Goal: Information Seeking & Learning: Learn about a topic

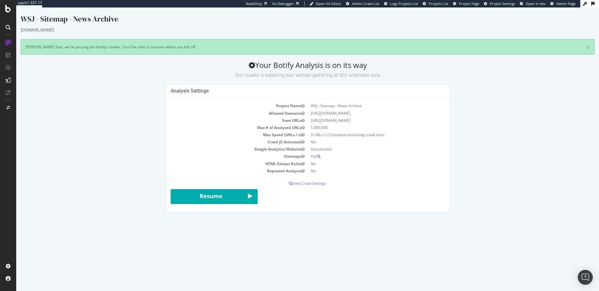
click at [277, 101] on div "Project Name WSJ - Sitemap - News Archive Allowed Domains https://www.wsj.com S…" at bounding box center [307, 155] width 283 height 114
click at [16, 7] on div at bounding box center [16, 7] width 0 height 0
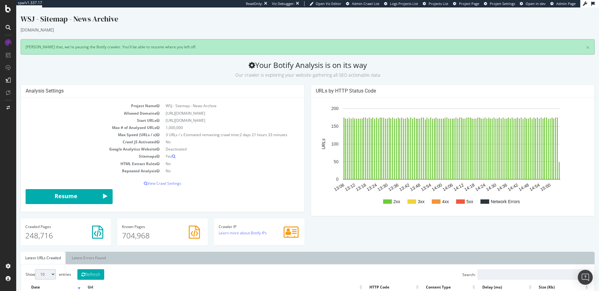
click at [184, 159] on td "Yes" at bounding box center [230, 156] width 137 height 7
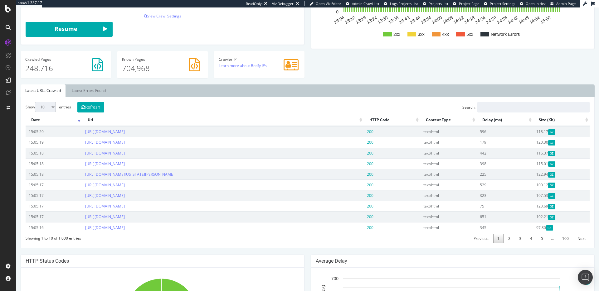
scroll to position [91, 0]
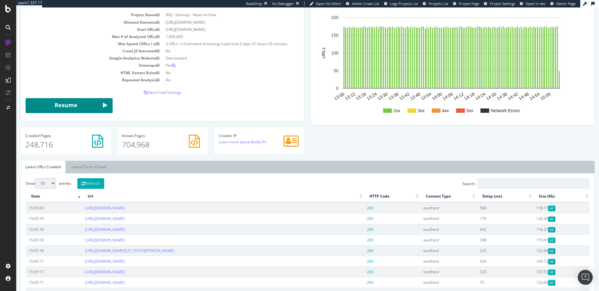
click at [84, 111] on button "Resume" at bounding box center [69, 105] width 87 height 15
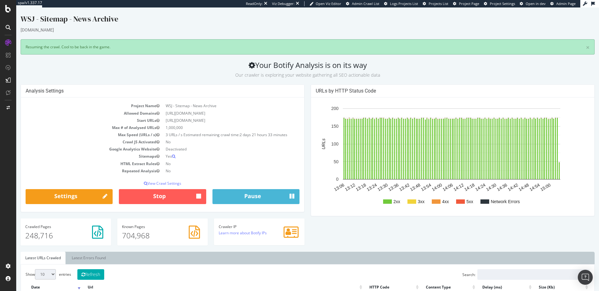
scroll to position [0, 0]
click at [10, 44] on icon at bounding box center [8, 43] width 6 height 6
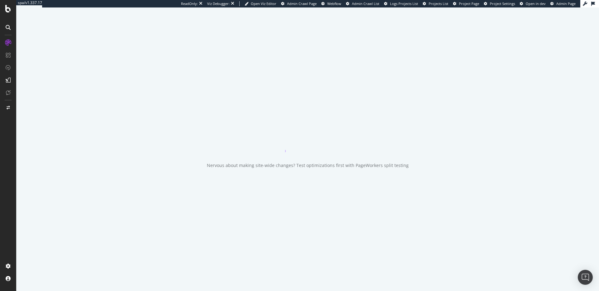
click at [66, 62] on div "Nervous about making site-wide changes? Test optimizations first with PageWorke…" at bounding box center [307, 149] width 583 height 284
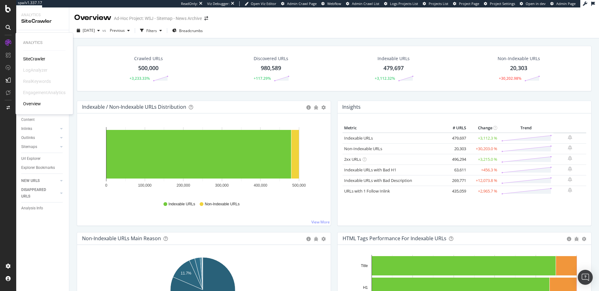
click at [30, 58] on div "SiteCrawler" at bounding box center [34, 59] width 22 height 6
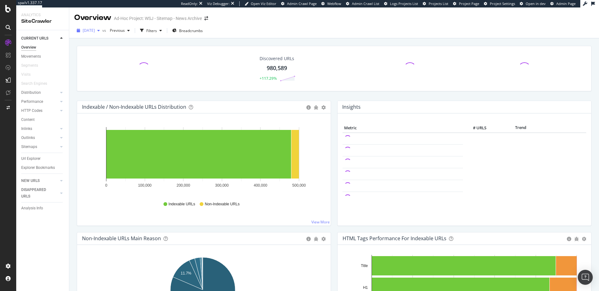
click at [95, 33] on span "2025 Sep. 4th" at bounding box center [89, 30] width 12 height 5
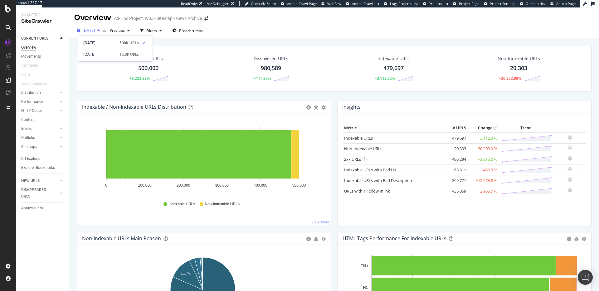
click at [95, 33] on span "2025 Sep. 4th" at bounding box center [89, 30] width 12 height 5
click at [351, 151] on link "Non-Indexable URLs" at bounding box center [363, 149] width 38 height 6
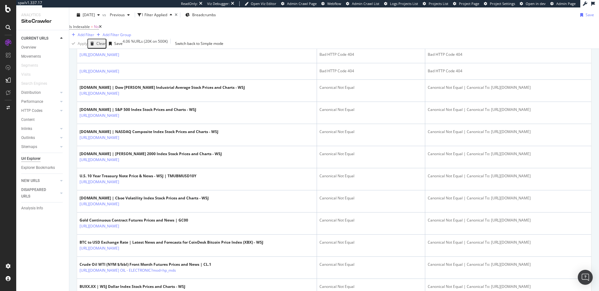
scroll to position [187, 0]
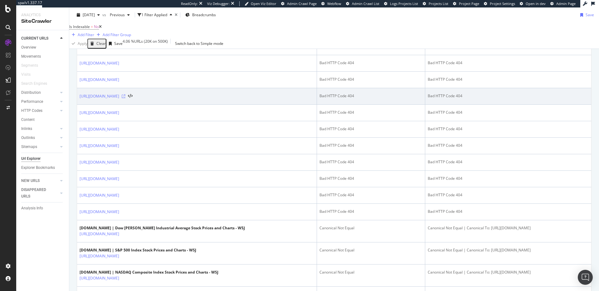
click at [125, 98] on icon at bounding box center [124, 96] width 4 height 4
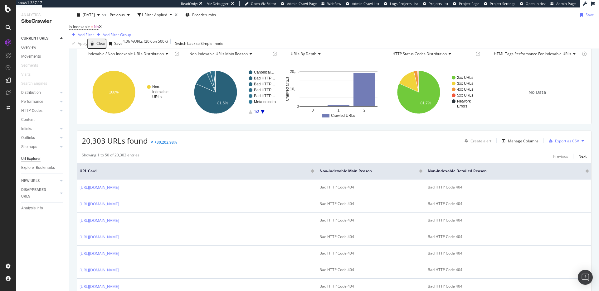
scroll to position [0, 0]
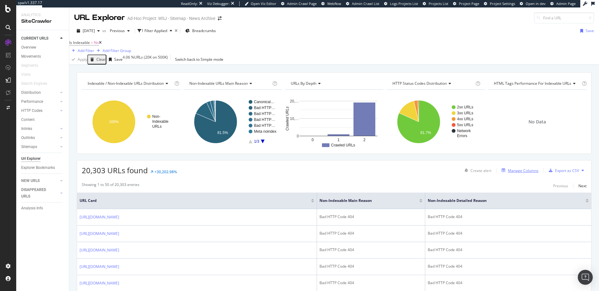
click at [511, 173] on div "Manage Columns" at bounding box center [523, 170] width 31 height 5
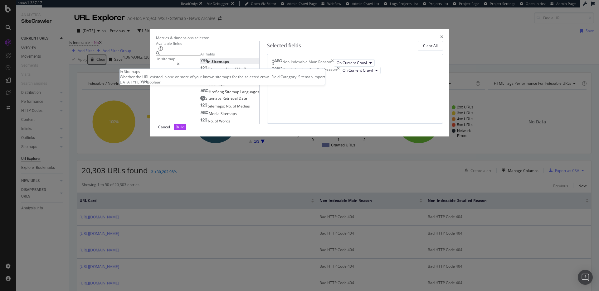
type input "in sitemap"
click at [229, 64] on div "In Sitemaps" at bounding box center [214, 61] width 29 height 5
click at [334, 67] on icon "times" at bounding box center [332, 62] width 3 height 7
click at [184, 130] on div "Build" at bounding box center [180, 126] width 9 height 5
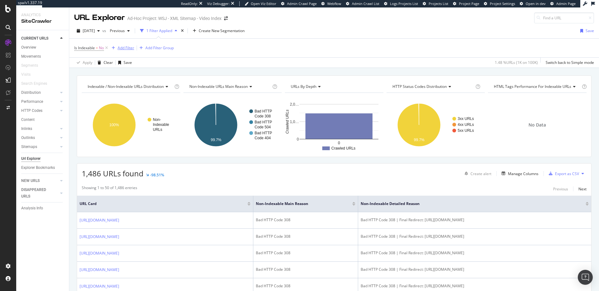
click at [126, 48] on div "Add Filter" at bounding box center [126, 47] width 17 height 5
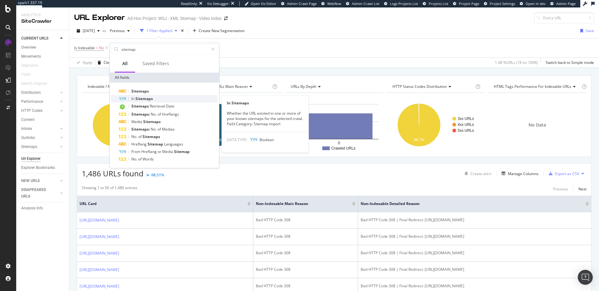
type input "sitemap"
click at [170, 100] on div "In Sitemaps" at bounding box center [168, 98] width 99 height 7
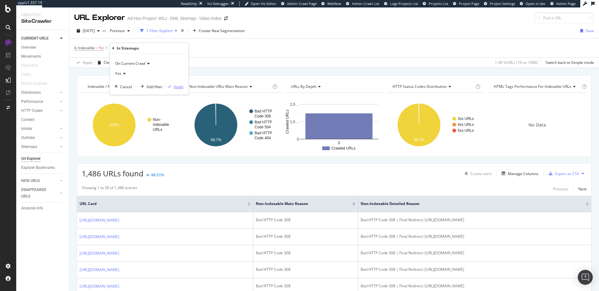
click at [180, 88] on div "Apply" at bounding box center [179, 86] width 10 height 5
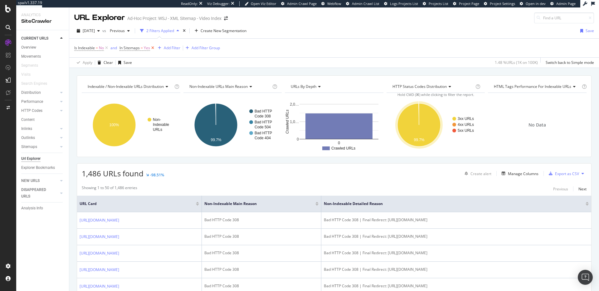
click at [154, 48] on icon at bounding box center [152, 48] width 5 height 6
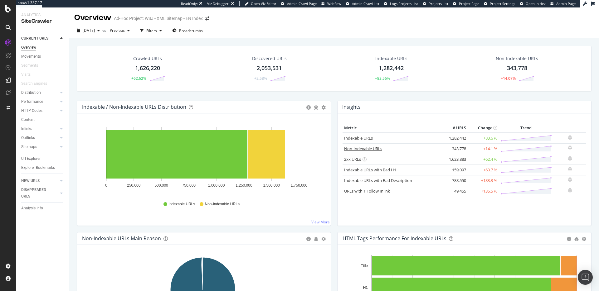
click at [369, 148] on link "Non-Indexable URLs" at bounding box center [363, 149] width 38 height 6
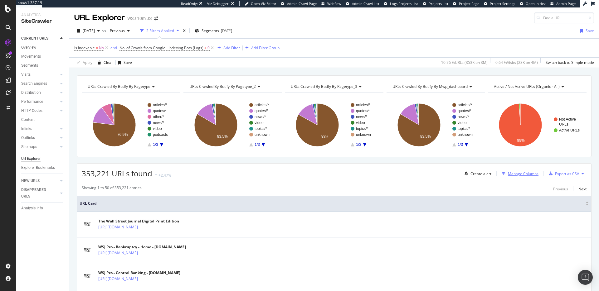
click at [524, 173] on div "Manage Columns" at bounding box center [523, 173] width 31 height 5
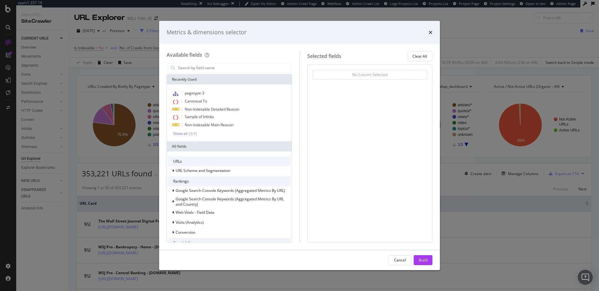
click at [430, 35] on icon "times" at bounding box center [431, 32] width 4 height 5
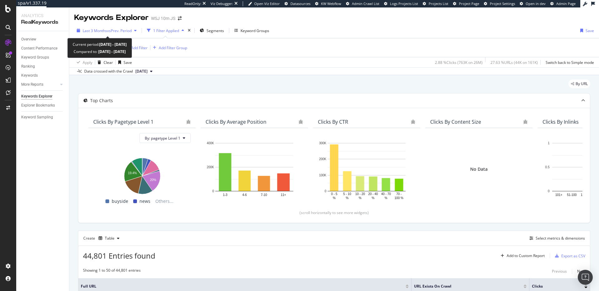
click at [119, 30] on span "vs Prev. Period" at bounding box center [119, 30] width 25 height 5
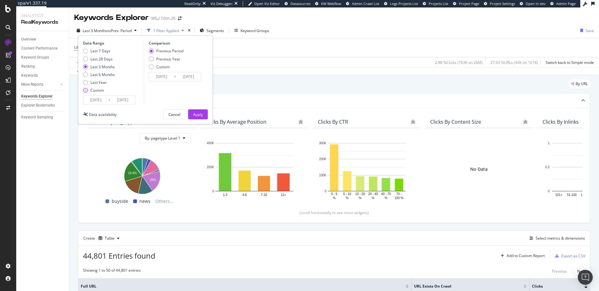
click at [90, 90] on div "Custom" at bounding box center [99, 90] width 32 height 5
type input "2025/08/10"
type input "2025/07/13"
type input "2025/08/09"
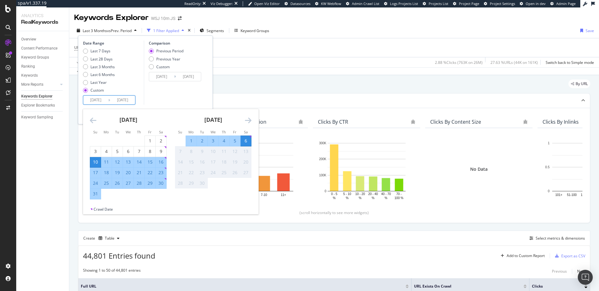
click at [94, 99] on input "2025/08/10" at bounding box center [95, 100] width 25 height 9
click at [94, 120] on icon "Move backward to switch to the previous month." at bounding box center [93, 120] width 7 height 7
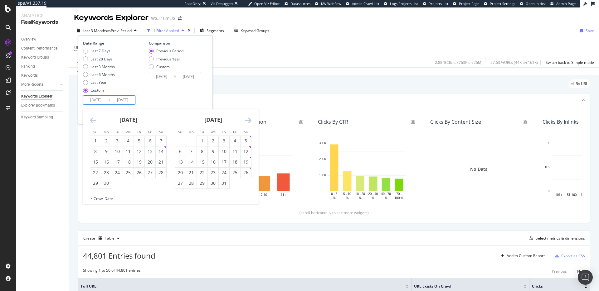
click at [94, 120] on icon "Move backward to switch to the previous month." at bounding box center [93, 120] width 7 height 7
click at [94, 121] on icon "Move backward to switch to the previous month." at bounding box center [93, 120] width 7 height 7
click at [129, 153] on div "5" at bounding box center [128, 151] width 11 height 6
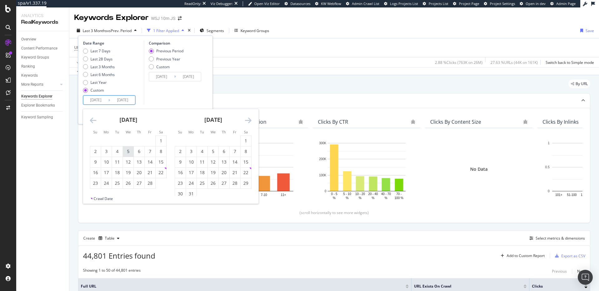
type input "2025/02/05"
type input "2024/07/05"
type input "2025/02/04"
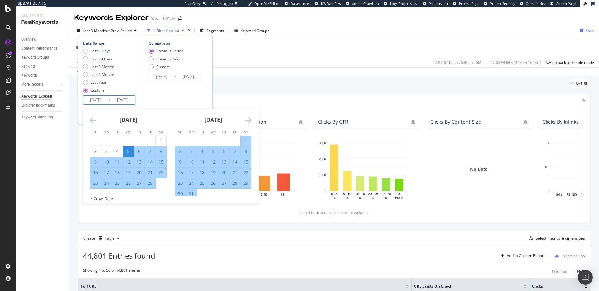
click at [254, 118] on div "March 2025 1 2 3 4 5 6 7 8 9 10 11 12 13 14 15 16 17 18 19 20 21 22 23 24 25 26…" at bounding box center [213, 154] width 85 height 90
click at [250, 119] on icon "Move forward to switch to the next month." at bounding box center [248, 120] width 7 height 7
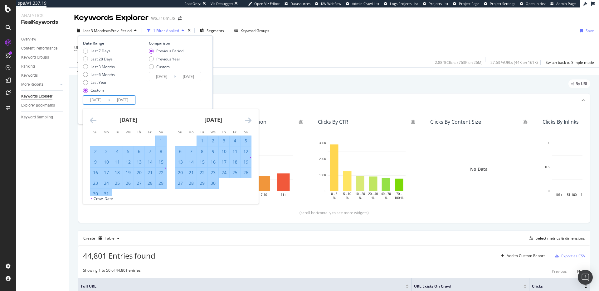
click at [250, 119] on icon "Move forward to switch to the next month." at bounding box center [248, 120] width 7 height 7
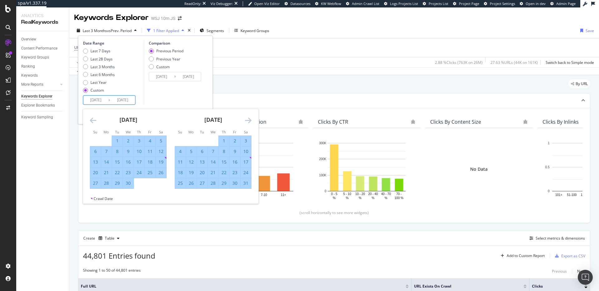
click at [178, 153] on div "4" at bounding box center [180, 151] width 11 height 6
type input "2025/05/04"
type input "2024/11/08"
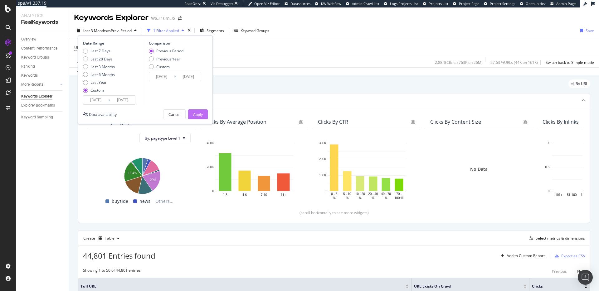
click at [193, 113] on div "Apply" at bounding box center [198, 114] width 10 height 5
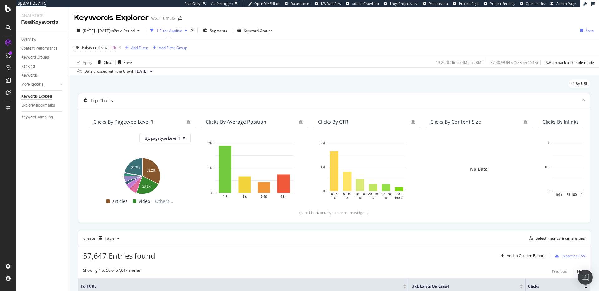
click at [144, 49] on div "Add Filter" at bounding box center [139, 47] width 17 height 5
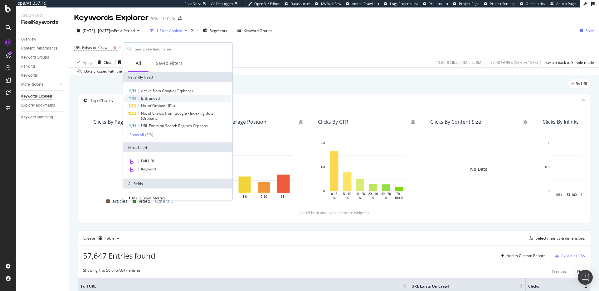
click at [160, 100] on div "Is Branded" at bounding box center [177, 98] width 107 height 7
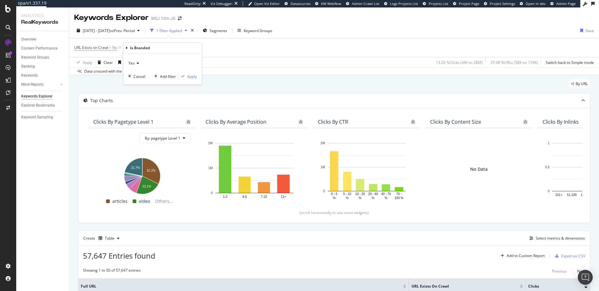
click at [140, 64] on div "Yes" at bounding box center [162, 63] width 69 height 10
click at [137, 83] on div "No" at bounding box center [163, 84] width 67 height 8
click at [193, 78] on div "Apply" at bounding box center [192, 76] width 10 height 5
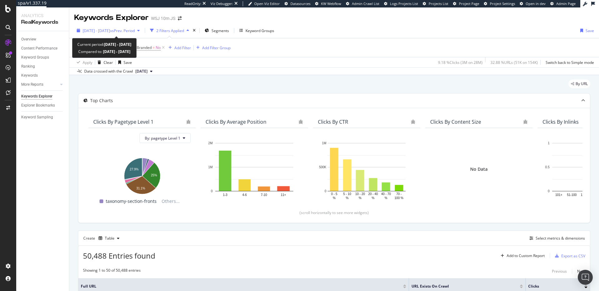
click at [110, 32] on span "[DATE] - [DATE]" at bounding box center [96, 30] width 27 height 5
drag, startPoint x: 274, startPoint y: 87, endPoint x: 233, endPoint y: 90, distance: 41.0
click at [274, 87] on div "By URL" at bounding box center [334, 87] width 512 height 14
click at [145, 71] on span "[DATE]" at bounding box center [141, 72] width 12 height 6
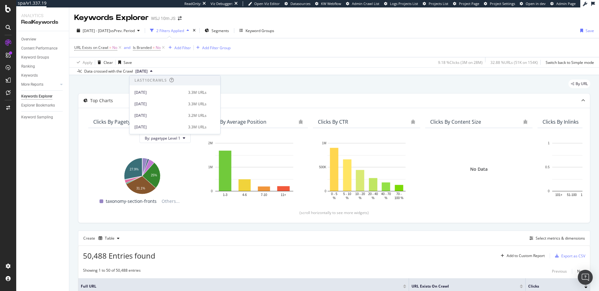
click at [145, 71] on span "[DATE]" at bounding box center [141, 72] width 12 height 6
click at [213, 73] on div "Data crossed with the Crawl 2025 Apr. 19th" at bounding box center [334, 70] width 530 height 7
click at [186, 49] on div "Add Filter" at bounding box center [182, 47] width 17 height 5
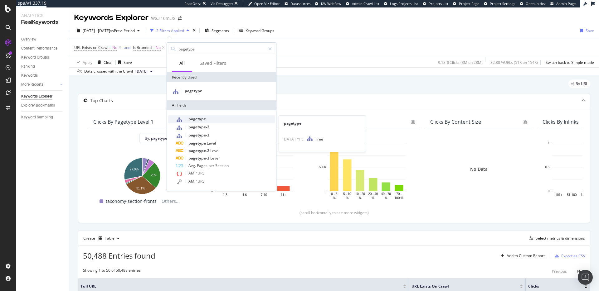
type input "pagetype"
click at [201, 118] on span "pagetype" at bounding box center [196, 118] width 17 height 5
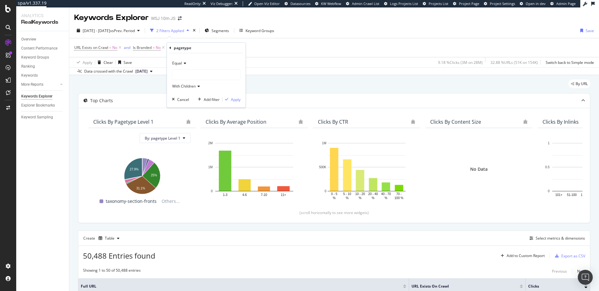
click at [212, 74] on div at bounding box center [206, 75] width 68 height 10
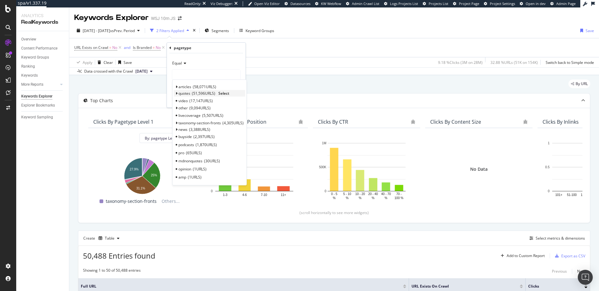
click at [225, 94] on span "Select" at bounding box center [223, 93] width 11 height 5
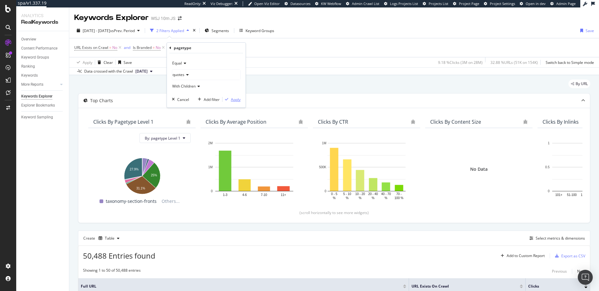
click at [234, 99] on div "Apply" at bounding box center [236, 99] width 10 height 5
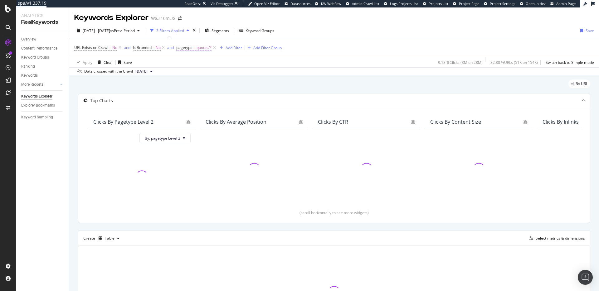
click at [204, 47] on span "quotes/*" at bounding box center [203, 47] width 15 height 9
click at [196, 75] on icon at bounding box center [197, 74] width 4 height 4
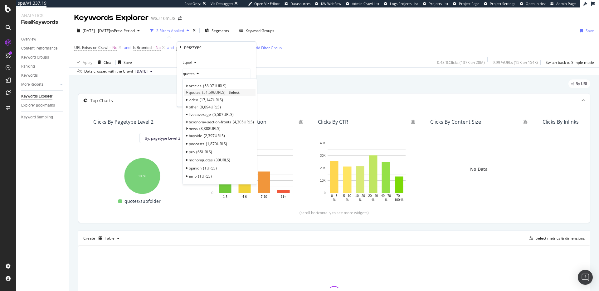
click at [187, 93] on icon at bounding box center [187, 93] width 2 height 4
click at [189, 98] on icon at bounding box center [190, 99] width 2 height 4
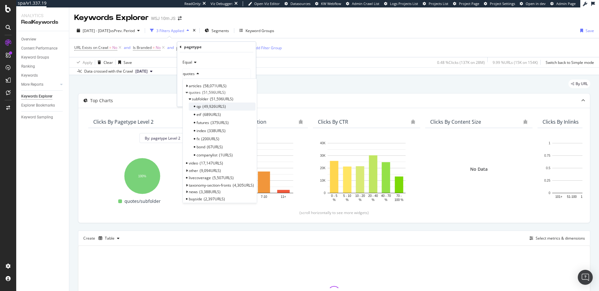
click at [198, 105] on span "qp" at bounding box center [198, 106] width 4 height 5
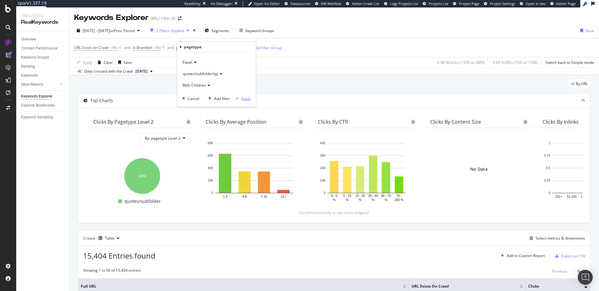
click at [247, 99] on div "Apply" at bounding box center [246, 98] width 10 height 5
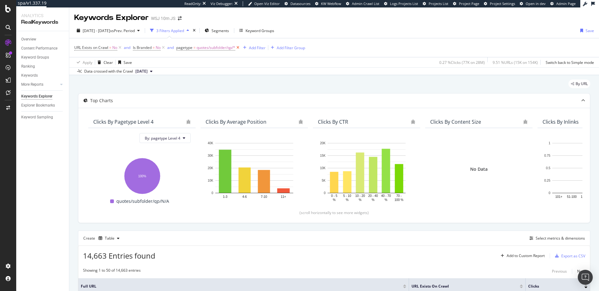
click at [239, 49] on icon at bounding box center [237, 48] width 5 height 6
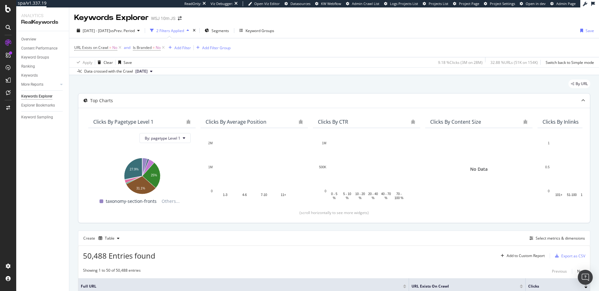
scroll to position [104, 0]
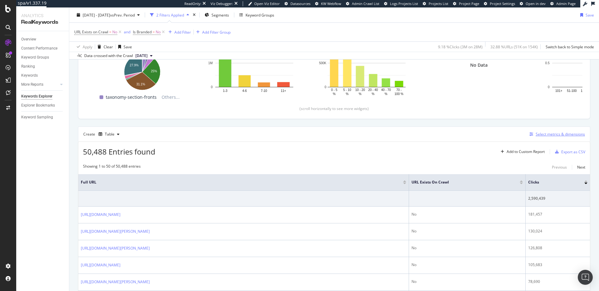
click at [551, 135] on div "Select metrics & dimensions" at bounding box center [559, 134] width 49 height 5
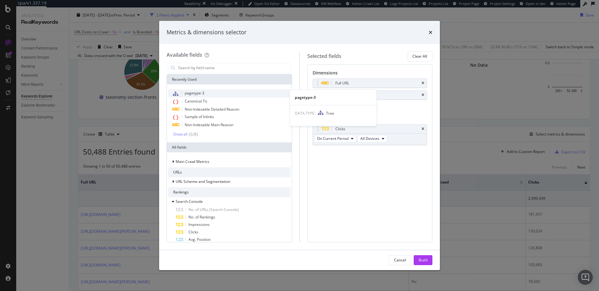
click at [216, 92] on div "pagetype-3" at bounding box center [229, 94] width 122 height 8
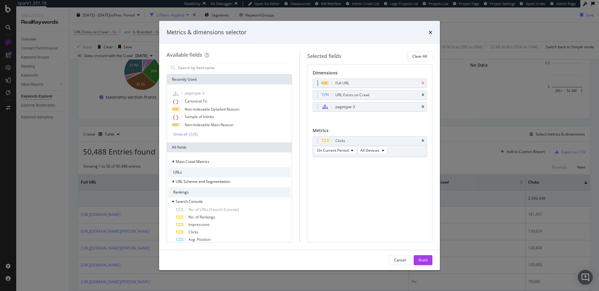
click at [422, 82] on icon "times" at bounding box center [422, 83] width 3 height 4
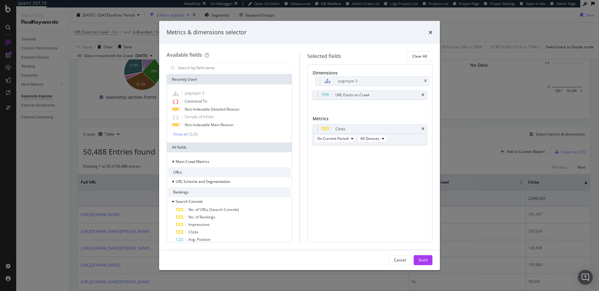
drag, startPoint x: 318, startPoint y: 93, endPoint x: 331, endPoint y: 105, distance: 17.9
click at [321, 80] on body "spa/v1.337.19 ReadOnly: Viz Debugger: Open Viz Editor Datasources KW Webflow Ad…" at bounding box center [299, 145] width 599 height 291
click at [424, 264] on div "Build" at bounding box center [423, 260] width 9 height 9
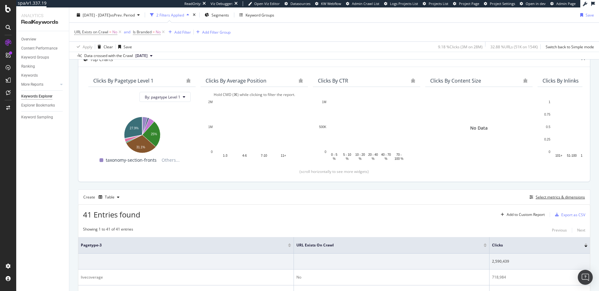
scroll to position [8, 0]
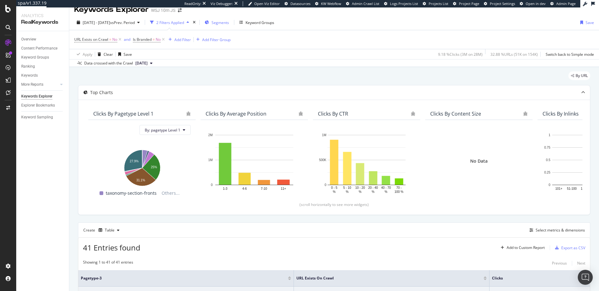
click at [229, 23] on span "Segments" at bounding box center [219, 22] width 17 height 5
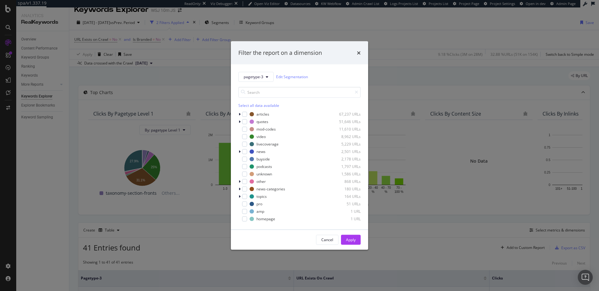
click at [192, 46] on div "Filter the report on a dimension pagetype-3 Edit Segmentation Select all data a…" at bounding box center [299, 145] width 599 height 291
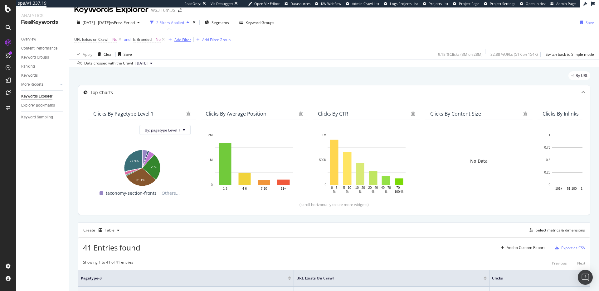
click at [181, 40] on div "Add Filter" at bounding box center [182, 39] width 17 height 5
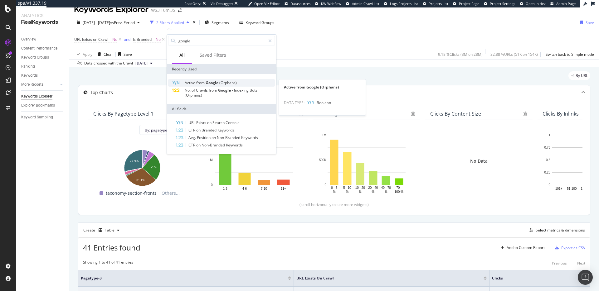
type input "google"
click at [207, 82] on span "Google" at bounding box center [213, 82] width 14 height 5
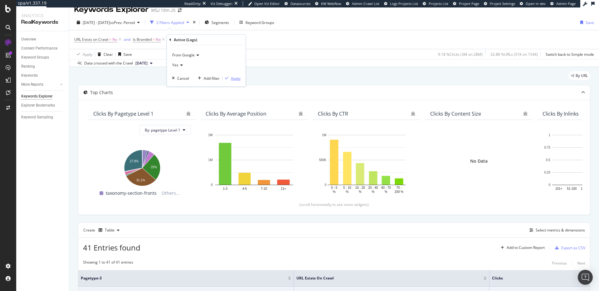
click at [239, 78] on div "Apply" at bounding box center [236, 78] width 10 height 5
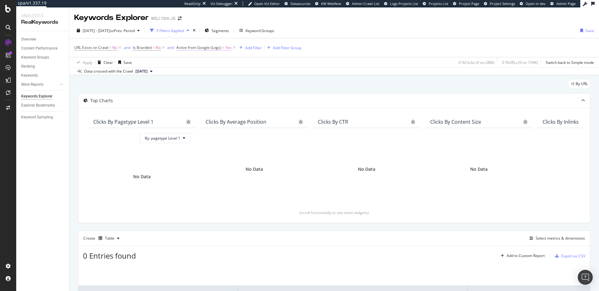
click at [212, 47] on span "Active from Google (Logs)" at bounding box center [198, 47] width 45 height 5
click at [181, 47] on icon at bounding box center [181, 47] width 2 height 4
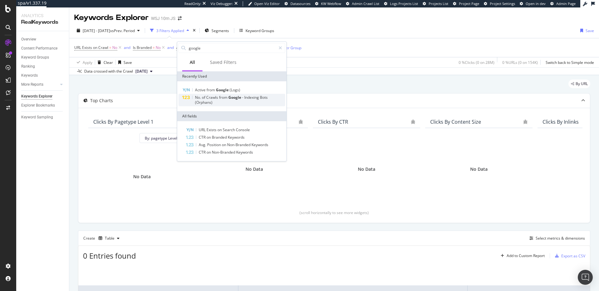
click at [211, 100] on span "(Orphans)" at bounding box center [203, 102] width 17 height 5
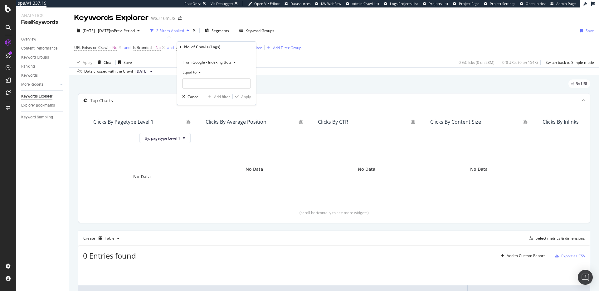
click at [197, 73] on icon at bounding box center [198, 72] width 4 height 4
click at [195, 116] on span "Greater than" at bounding box center [196, 117] width 22 height 5
click at [201, 83] on input "number" at bounding box center [216, 84] width 69 height 10
type input "0"
click at [246, 96] on div "Apply" at bounding box center [246, 96] width 10 height 5
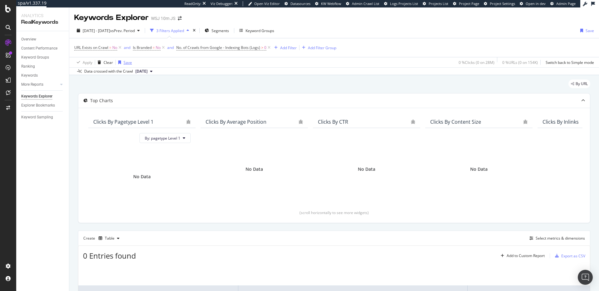
click at [121, 47] on icon at bounding box center [119, 48] width 5 height 6
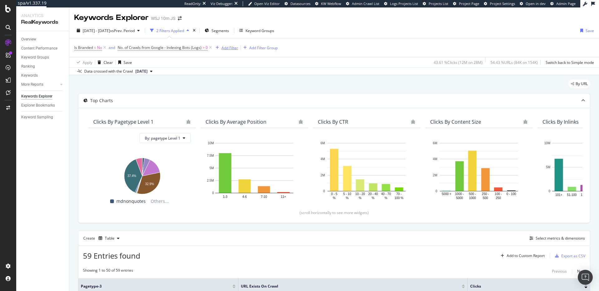
click at [226, 46] on div "Add Filter" at bounding box center [229, 47] width 17 height 5
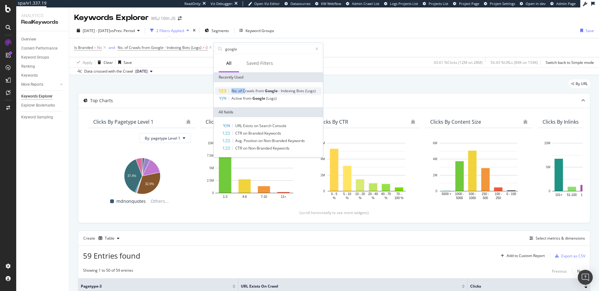
drag, startPoint x: 245, startPoint y: 84, endPoint x: 246, endPoint y: 90, distance: 6.0
click at [246, 89] on div "No. of Crawls from Google - Indexing Bots (Logs) Active from Google (Logs)" at bounding box center [268, 94] width 109 height 25
click at [244, 97] on span "from" at bounding box center [247, 98] width 9 height 5
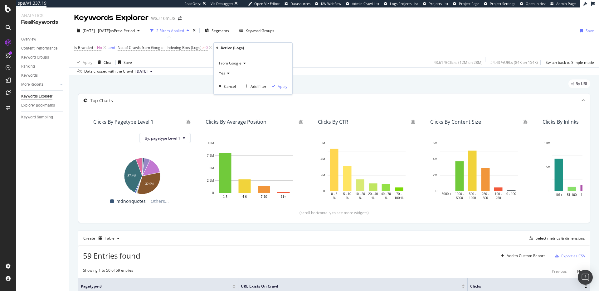
click at [225, 72] on icon at bounding box center [227, 73] width 4 height 4
click at [225, 94] on span "No" at bounding box center [224, 94] width 5 height 5
click at [280, 87] on div "Apply" at bounding box center [283, 86] width 10 height 5
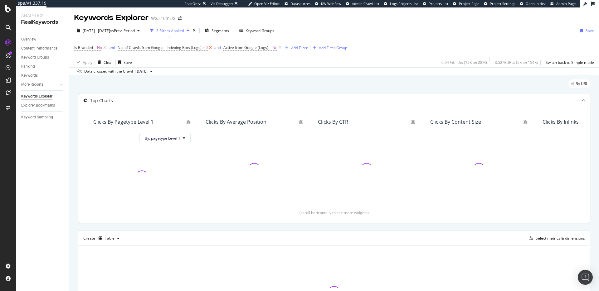
click at [211, 48] on icon at bounding box center [210, 48] width 5 height 6
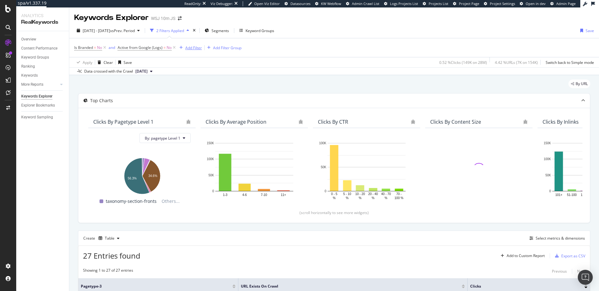
click at [193, 49] on div "Add Filter" at bounding box center [193, 47] width 17 height 5
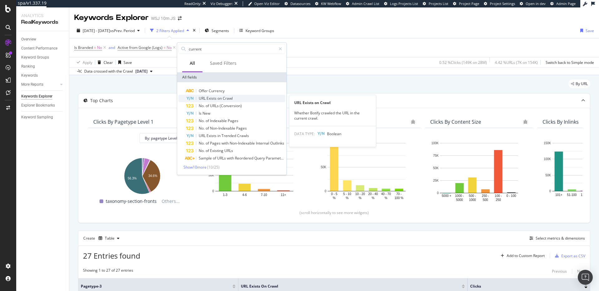
type input "current"
click at [214, 95] on div "URL Exists on Crawl" at bounding box center [235, 98] width 99 height 7
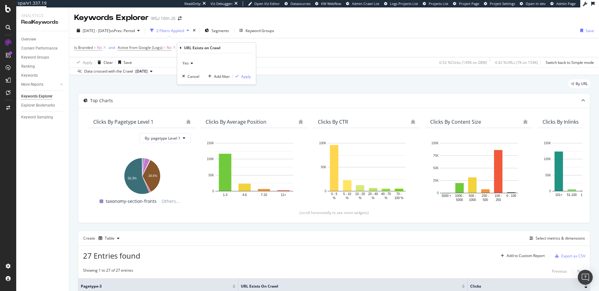
click at [187, 63] on span "Yes" at bounding box center [185, 63] width 6 height 5
click at [192, 82] on div "No" at bounding box center [217, 84] width 67 height 8
click at [246, 77] on div "Apply" at bounding box center [246, 76] width 10 height 5
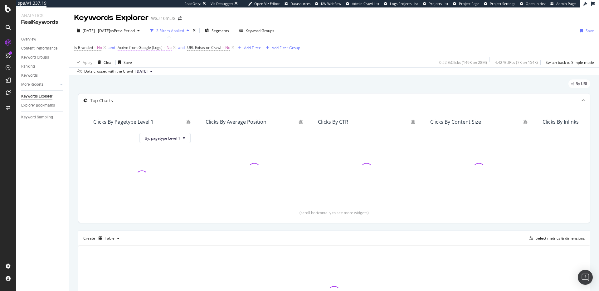
click at [164, 49] on span "=" at bounding box center [164, 47] width 2 height 5
click at [132, 73] on icon at bounding box center [130, 72] width 4 height 4
click at [131, 84] on span "Yes" at bounding box center [129, 85] width 6 height 5
drag, startPoint x: 184, startPoint y: 85, endPoint x: 241, endPoint y: 86, distance: 56.8
click at [184, 85] on div "Apply" at bounding box center [187, 85] width 10 height 5
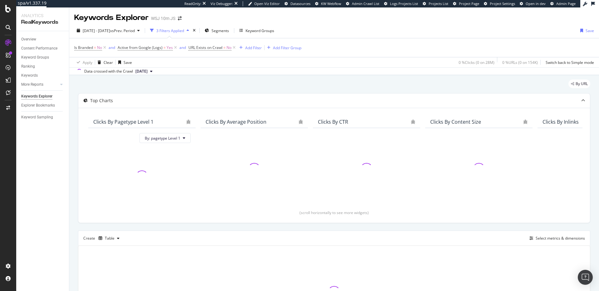
click at [266, 85] on div "By URL" at bounding box center [334, 87] width 512 height 14
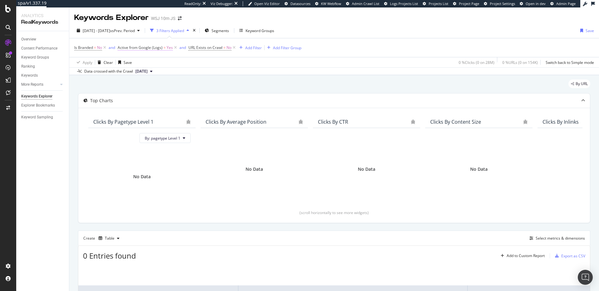
click at [163, 47] on span "=" at bounding box center [164, 47] width 2 height 5
click at [131, 70] on div "Yes" at bounding box center [157, 72] width 69 height 10
click at [133, 93] on div "No" at bounding box center [158, 93] width 67 height 8
click at [186, 86] on div "Apply" at bounding box center [187, 85] width 10 height 5
click at [159, 47] on span "Active from Google (Logs)" at bounding box center [140, 47] width 45 height 5
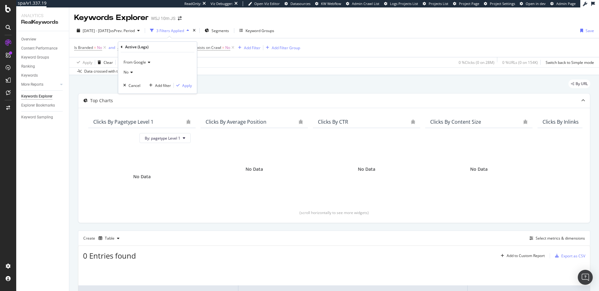
click at [121, 48] on icon at bounding box center [122, 47] width 2 height 4
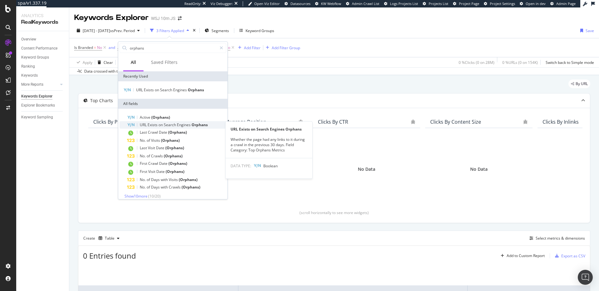
type input "orphans"
click at [176, 123] on span "Search" at bounding box center [170, 124] width 13 height 5
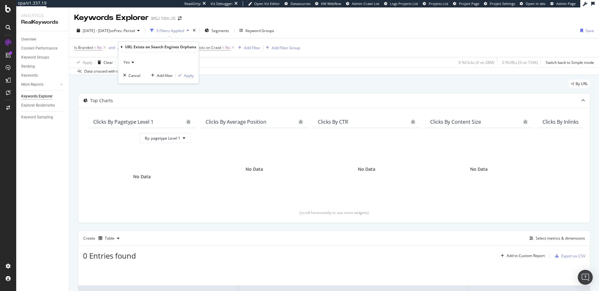
click at [132, 62] on icon at bounding box center [132, 63] width 4 height 4
click at [164, 57] on div "Yes" at bounding box center [158, 62] width 70 height 10
click at [184, 75] on div "Apply" at bounding box center [189, 75] width 10 height 5
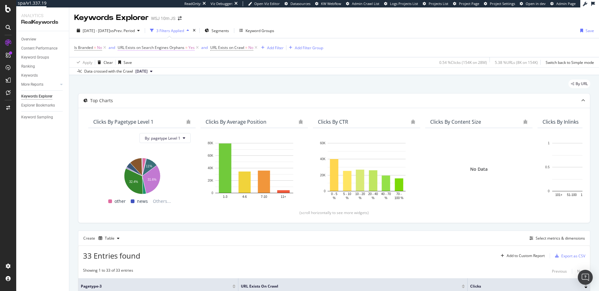
click at [175, 48] on span "URL Exists on Search Engines Orphans" at bounding box center [151, 47] width 67 height 5
click at [130, 64] on icon at bounding box center [132, 63] width 4 height 4
click at [132, 81] on div "No" at bounding box center [158, 83] width 67 height 8
click at [186, 78] on div "Apply" at bounding box center [189, 75] width 10 height 5
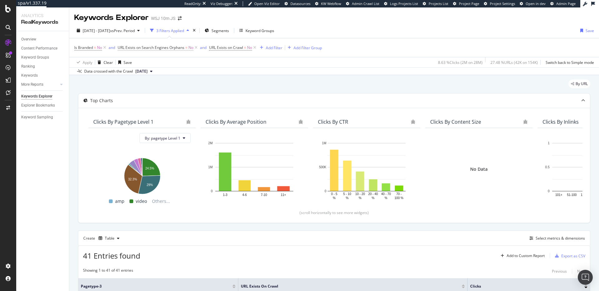
click at [164, 49] on span "URL Exists on Search Engines Orphans" at bounding box center [151, 47] width 67 height 5
click at [121, 48] on icon at bounding box center [122, 47] width 2 height 4
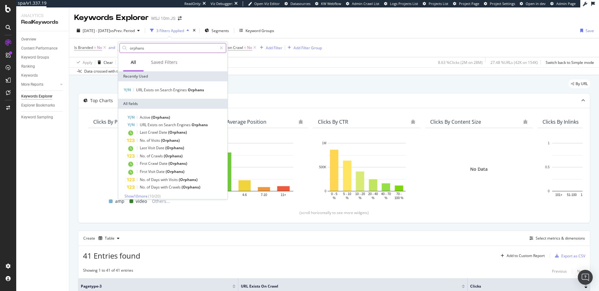
click at [180, 47] on input "orphans" at bounding box center [173, 47] width 88 height 9
click at [146, 194] on span "Show 10 more" at bounding box center [135, 196] width 23 height 5
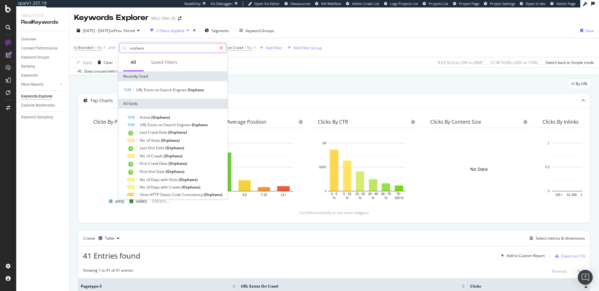
click at [220, 49] on icon at bounding box center [221, 48] width 3 height 4
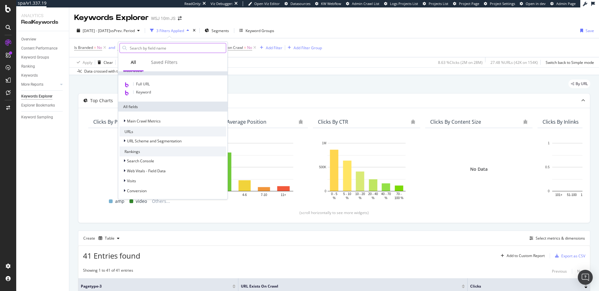
scroll to position [67, 0]
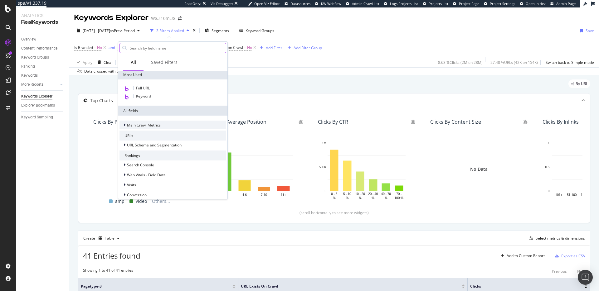
click at [127, 129] on div "Main Crawl Metrics" at bounding box center [172, 125] width 107 height 9
click at [143, 124] on span "Main Crawl Metrics" at bounding box center [144, 125] width 34 height 5
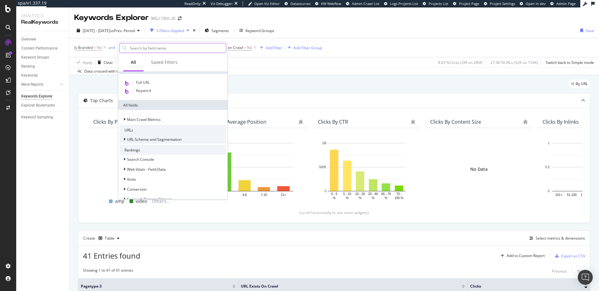
click at [138, 137] on span "URL Scheme and Segmentation" at bounding box center [154, 139] width 55 height 5
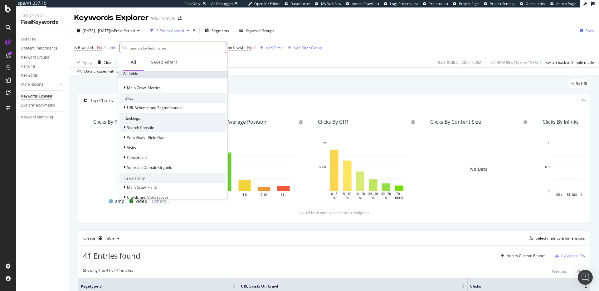
click at [146, 126] on span "Search Console" at bounding box center [140, 127] width 27 height 5
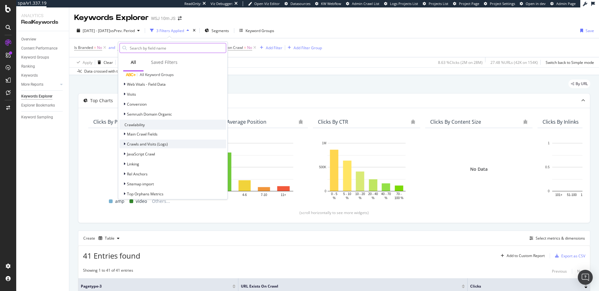
scroll to position [540, 0]
click at [156, 136] on div "Crawls and Visits (Logs)" at bounding box center [172, 140] width 107 height 9
click at [150, 156] on span "Visits (Logs)" at bounding box center [141, 158] width 21 height 5
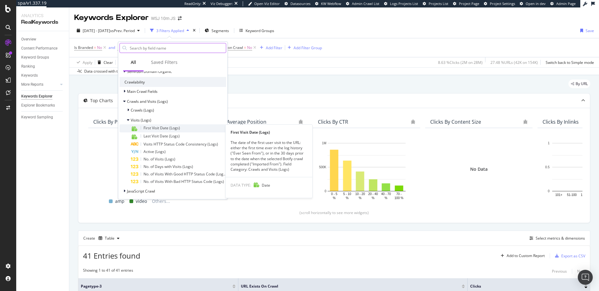
scroll to position [591, 0]
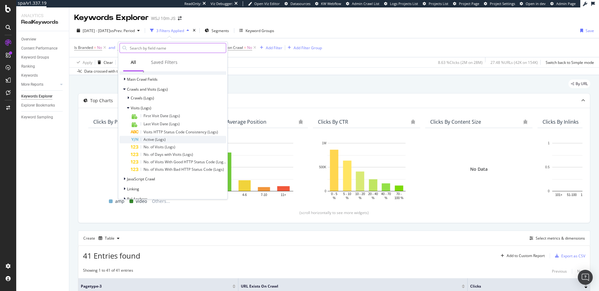
click at [168, 139] on div "Active (Logs)" at bounding box center [178, 139] width 95 height 7
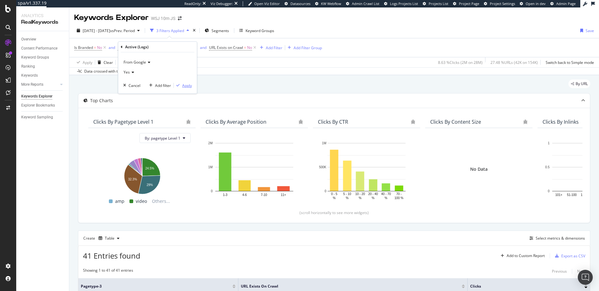
click at [188, 85] on div "Apply" at bounding box center [187, 85] width 10 height 5
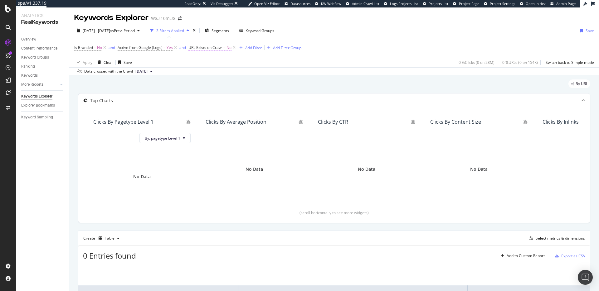
click at [224, 49] on span "=" at bounding box center [224, 47] width 2 height 5
click at [311, 82] on div "By URL" at bounding box center [334, 87] width 512 height 14
click at [164, 49] on span "=" at bounding box center [164, 47] width 2 height 5
click at [121, 46] on icon at bounding box center [122, 47] width 2 height 4
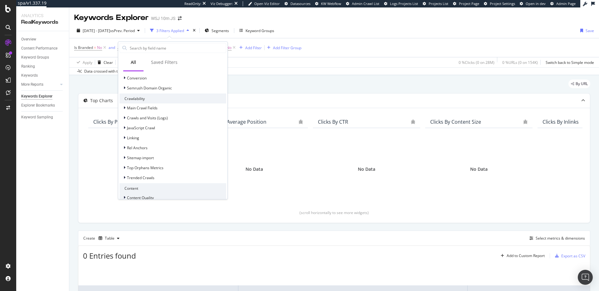
scroll to position [180, 0]
click at [139, 120] on span "Crawls and Visits (Logs)" at bounding box center [147, 121] width 41 height 5
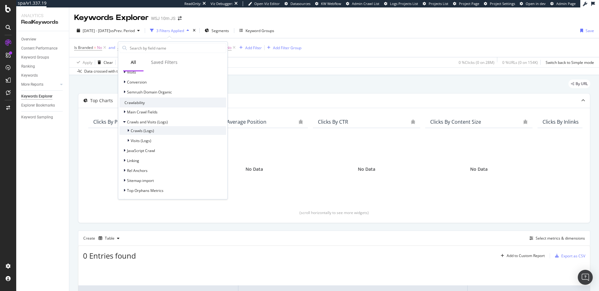
click at [141, 131] on span "Crawls (Logs)" at bounding box center [142, 130] width 23 height 5
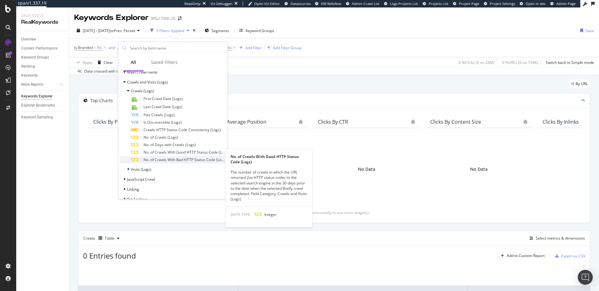
scroll to position [224, 0]
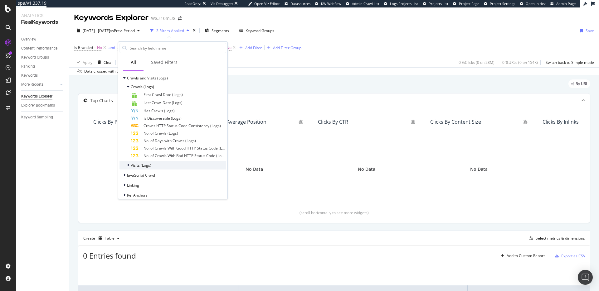
click at [145, 167] on span "Visits (Logs)" at bounding box center [141, 165] width 21 height 5
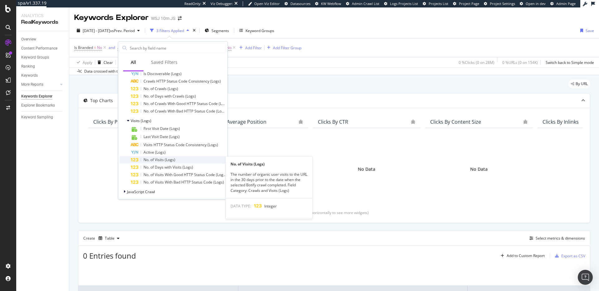
scroll to position [273, 0]
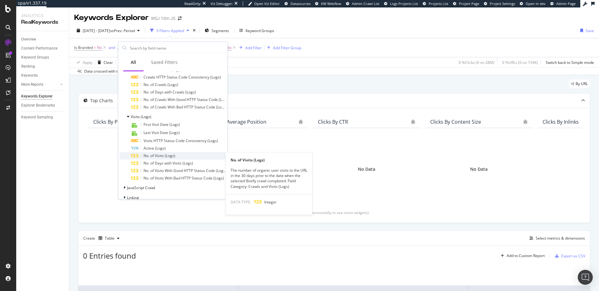
click at [170, 155] on span "No. of Visits (Logs)" at bounding box center [159, 155] width 32 height 5
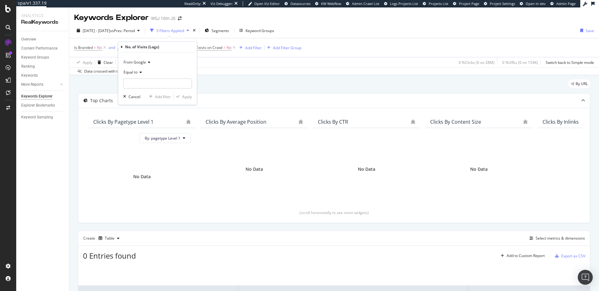
click at [134, 70] on span "Equal to" at bounding box center [131, 72] width 14 height 5
click at [138, 119] on span "Greater than" at bounding box center [137, 117] width 22 height 5
click at [157, 86] on input "number" at bounding box center [157, 84] width 69 height 10
type input "0"
click at [187, 98] on div "Apply" at bounding box center [187, 96] width 10 height 5
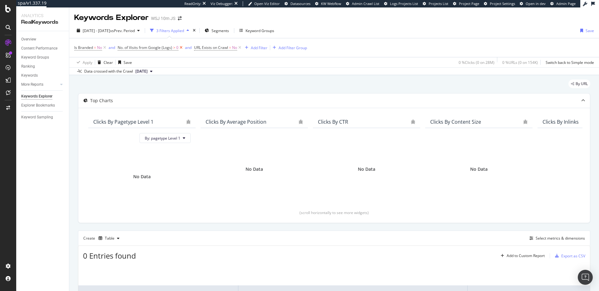
click at [182, 47] on icon at bounding box center [180, 48] width 5 height 6
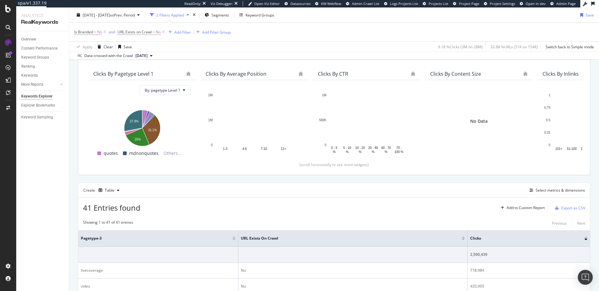
scroll to position [3, 0]
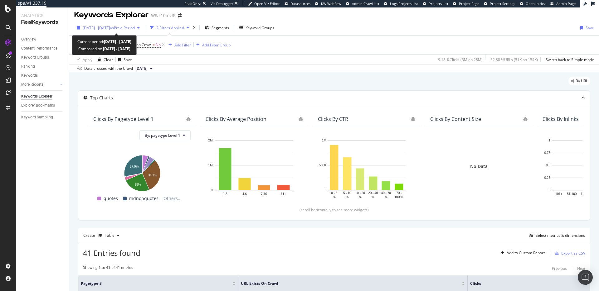
click at [110, 27] on span "2025 Feb. 5th - May. 4th" at bounding box center [96, 27] width 27 height 5
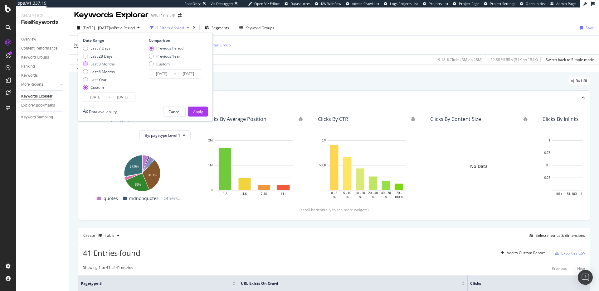
click at [108, 63] on div "Last 3 Months" at bounding box center [102, 63] width 24 height 5
type input "[DATE]"
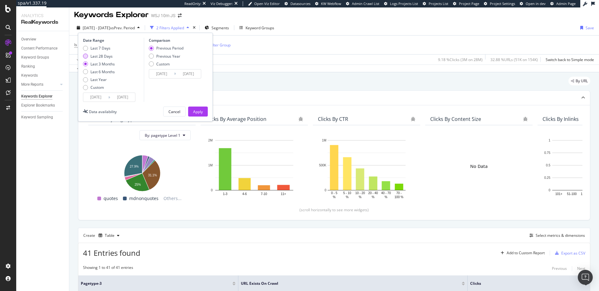
click at [107, 55] on div "Last 28 Days" at bounding box center [101, 56] width 22 height 5
type input "[DATE]"
click at [193, 109] on div "Apply" at bounding box center [198, 111] width 10 height 5
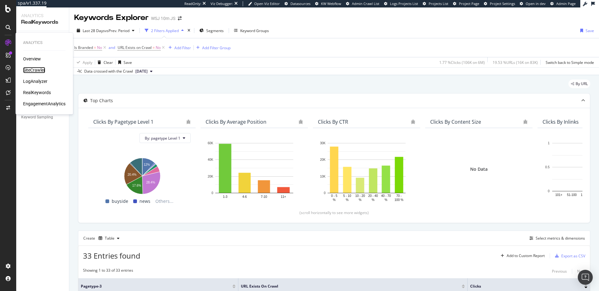
click at [34, 69] on div "SiteCrawler" at bounding box center [34, 70] width 22 height 6
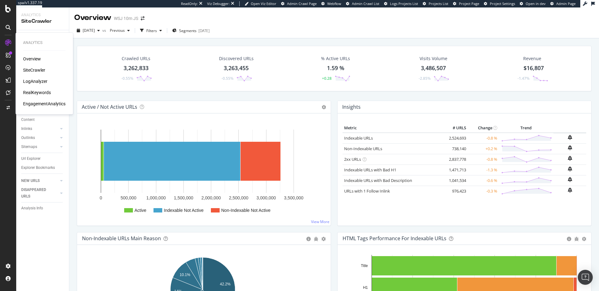
click at [39, 69] on div "SiteCrawler" at bounding box center [34, 70] width 22 height 6
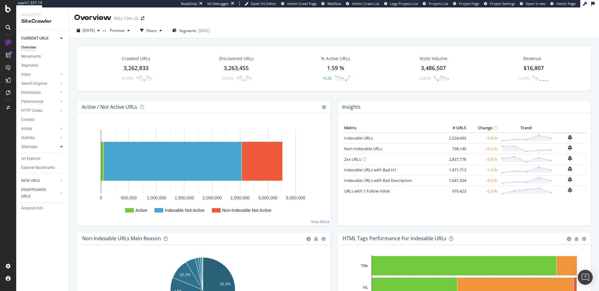
click at [65, 146] on div "Sitemaps" at bounding box center [45, 147] width 48 height 9
click at [61, 138] on icon at bounding box center [61, 138] width 2 height 4
drag, startPoint x: 61, startPoint y: 138, endPoint x: 59, endPoint y: 126, distance: 11.4
click at [61, 137] on icon at bounding box center [61, 138] width 2 height 4
click at [60, 76] on div at bounding box center [61, 74] width 6 height 6
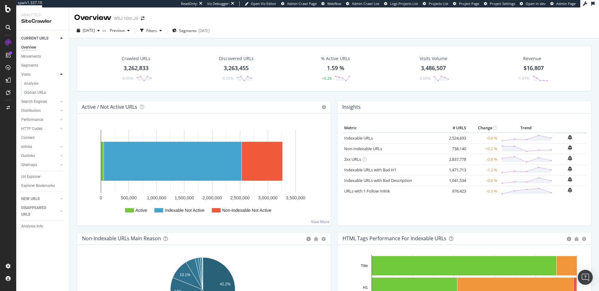
click at [60, 75] on icon at bounding box center [61, 75] width 2 height 4
click at [42, 91] on div "Orphan URLs" at bounding box center [35, 93] width 22 height 7
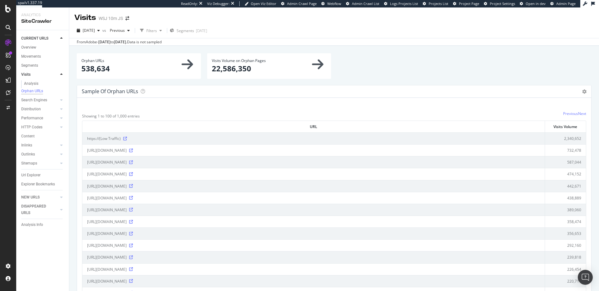
click at [156, 63] on div "Orphan URLs × Close Chart main-metric-visits-orphan-active-page-organic-all - A…" at bounding box center [138, 60] width 115 height 5
click at [185, 65] on icon at bounding box center [188, 64] width 12 height 13
drag, startPoint x: 182, startPoint y: 66, endPoint x: 122, endPoint y: 70, distance: 60.3
click at [176, 67] on div "Orphan URLs × Close Chart main-metric-visits-orphan-active-page-organic-all - A…" at bounding box center [138, 66] width 115 height 16
click at [100, 67] on p "538,634" at bounding box center [138, 68] width 115 height 11
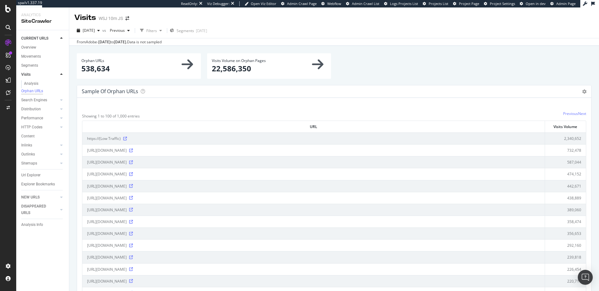
click at [119, 85] on div "Orphan URLs × Close Chart main-metric-visits-orphan-active-page-organic-all - A…" at bounding box center [139, 68] width 130 height 31
click at [90, 66] on p "538,634" at bounding box center [138, 68] width 115 height 11
click at [95, 31] on span "[DATE]" at bounding box center [89, 30] width 12 height 5
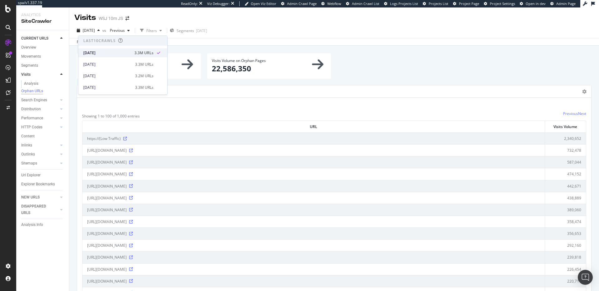
click at [101, 53] on div "[DATE]" at bounding box center [106, 53] width 47 height 6
click at [174, 94] on div "Sample of orphan URLs Table Expand Export as CSV × Close Chart visits-orphan-ur…" at bounding box center [334, 91] width 514 height 12
click at [317, 64] on icon at bounding box center [318, 64] width 12 height 13
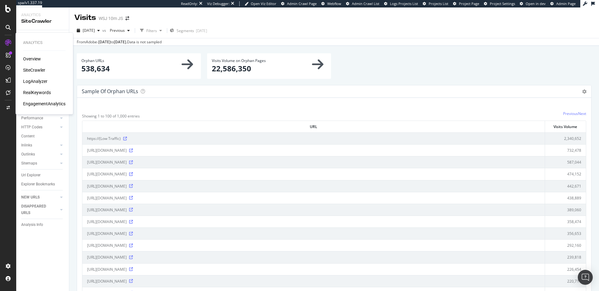
click at [37, 91] on div "RealKeywords" at bounding box center [37, 93] width 28 height 6
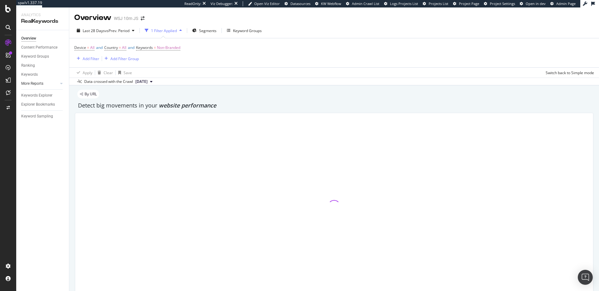
click at [45, 85] on link "More Reports" at bounding box center [39, 83] width 37 height 7
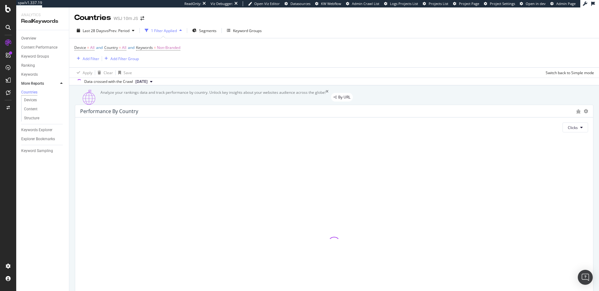
click at [46, 85] on link "More Reports" at bounding box center [39, 83] width 37 height 7
click at [39, 69] on div "SiteCrawler" at bounding box center [34, 70] width 22 height 6
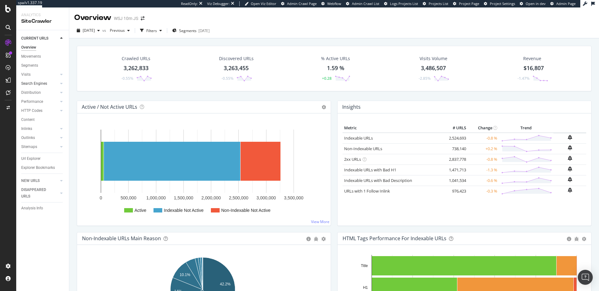
click at [52, 81] on link "Search Engines" at bounding box center [39, 83] width 37 height 7
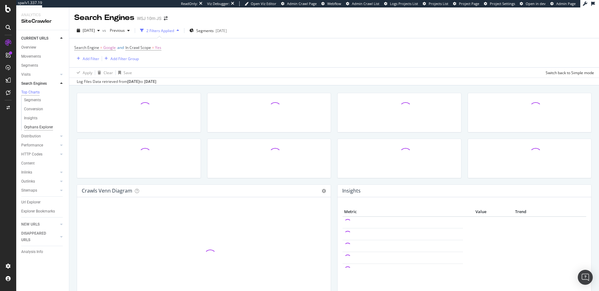
click at [36, 128] on div "Orphans Explorer" at bounding box center [38, 127] width 29 height 7
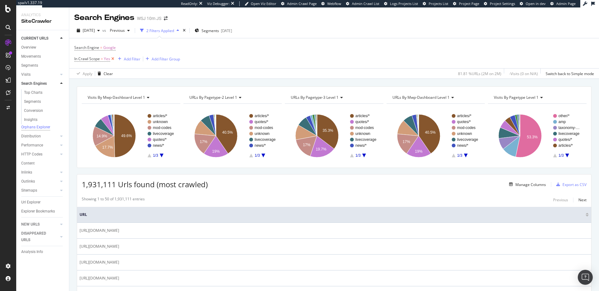
click at [113, 60] on icon at bounding box center [112, 59] width 5 height 6
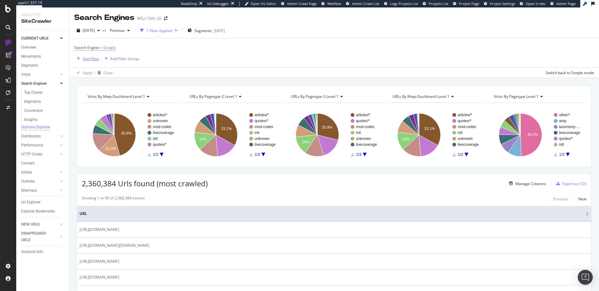
click at [97, 59] on div "Add Filter" at bounding box center [91, 58] width 17 height 5
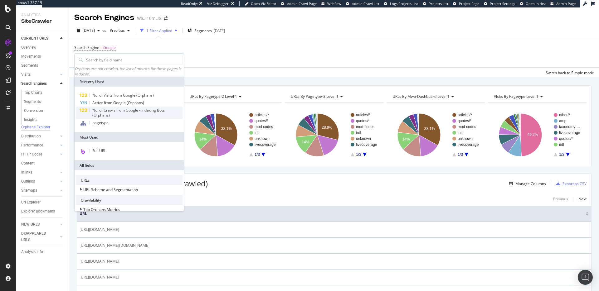
click at [113, 114] on span "No. of Crawls from Google - Indexing Bots (Orphans)" at bounding box center [128, 113] width 72 height 10
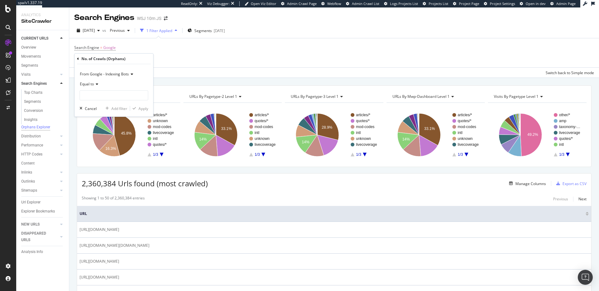
click at [96, 84] on icon at bounding box center [96, 84] width 4 height 4
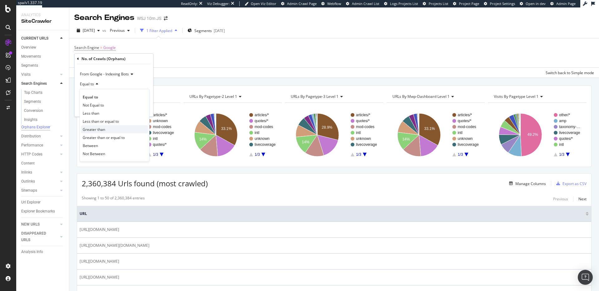
click at [96, 126] on div "Greater than" at bounding box center [114, 129] width 67 height 8
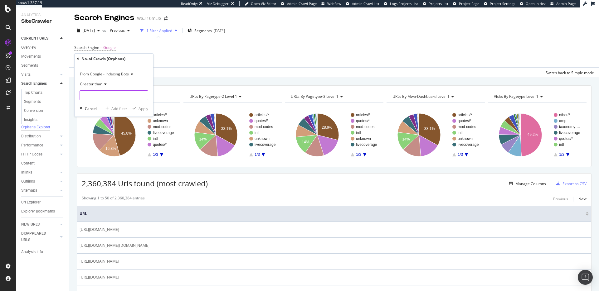
click at [111, 98] on input "number" at bounding box center [114, 95] width 69 height 10
type input "0"
click at [140, 110] on div "Apply" at bounding box center [143, 108] width 10 height 5
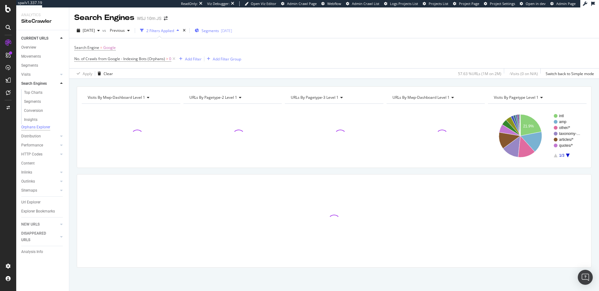
click at [219, 29] on span "Segments" at bounding box center [209, 30] width 17 height 5
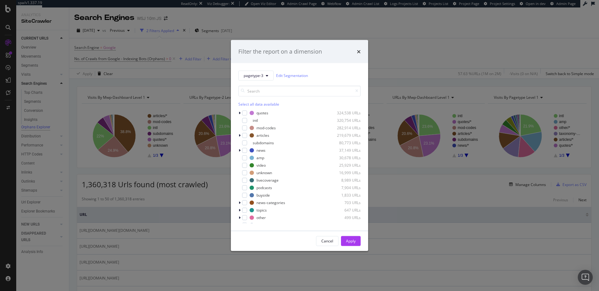
drag, startPoint x: 286, startPoint y: 26, endPoint x: 285, endPoint y: 31, distance: 4.5
click at [286, 26] on div "Filter the report on a dimension pagetype-3 Edit Segmentation Select all data a…" at bounding box center [299, 145] width 599 height 291
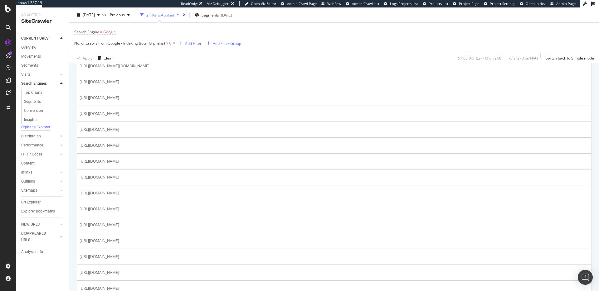
scroll to position [56, 0]
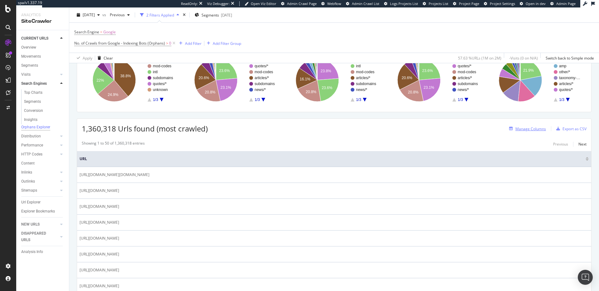
click at [520, 128] on div "Manage Columns" at bounding box center [530, 128] width 31 height 5
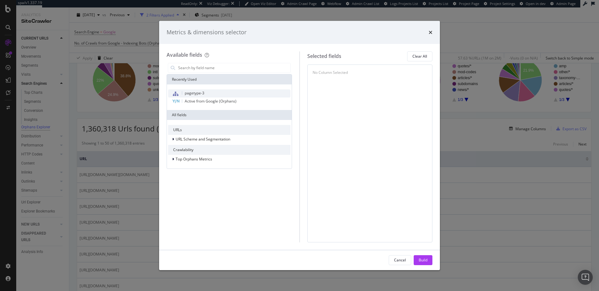
click at [198, 91] on span "pagetype-3" at bounding box center [195, 92] width 20 height 5
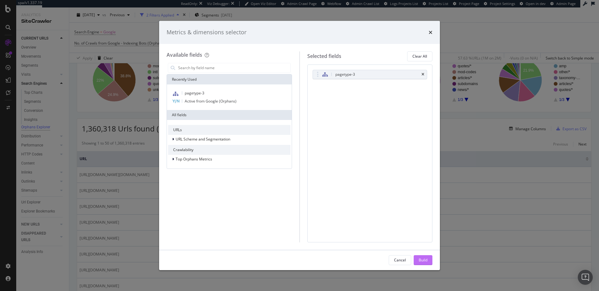
click at [421, 258] on div "Build" at bounding box center [423, 260] width 9 height 5
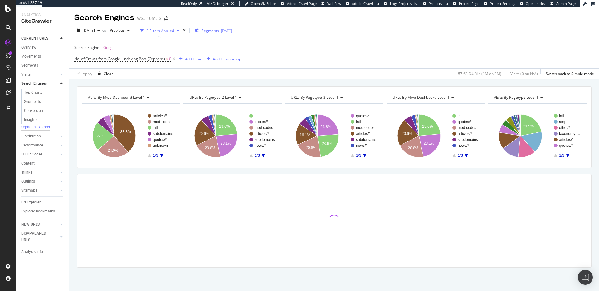
click at [232, 28] on div "2025-06-25" at bounding box center [226, 30] width 11 height 5
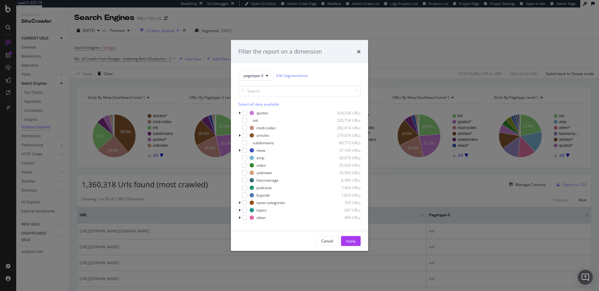
click at [261, 104] on div "Select all data available" at bounding box center [299, 103] width 122 height 5
click at [245, 119] on icon "modal" at bounding box center [244, 120] width 3 height 3
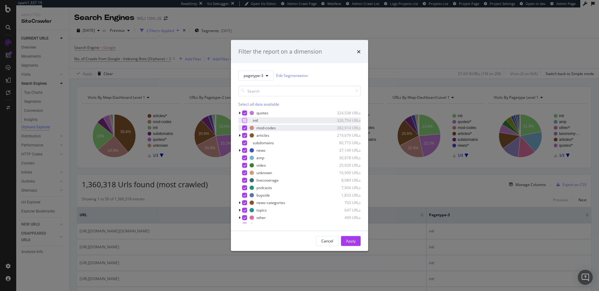
click at [244, 128] on icon "modal" at bounding box center [244, 127] width 3 height 3
click at [347, 241] on div "Apply" at bounding box center [351, 241] width 10 height 5
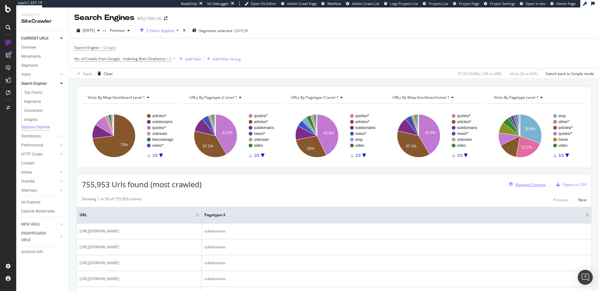
click at [527, 184] on div "Manage Columns" at bounding box center [530, 184] width 31 height 5
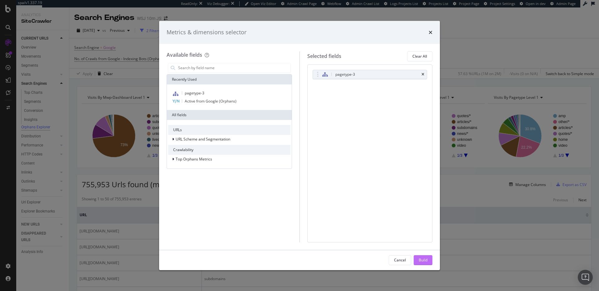
click at [420, 258] on div "Build" at bounding box center [423, 260] width 9 height 5
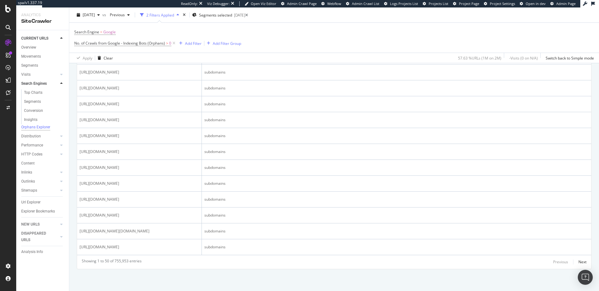
scroll to position [666, 0]
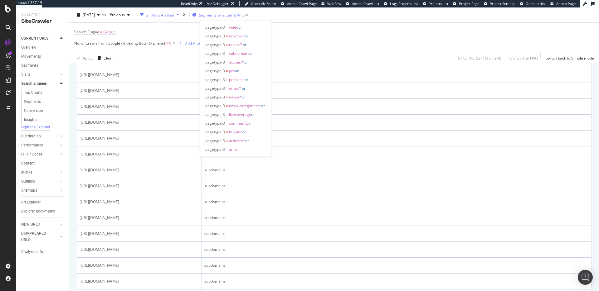
click at [229, 16] on span "Segments selected" at bounding box center [215, 14] width 33 height 5
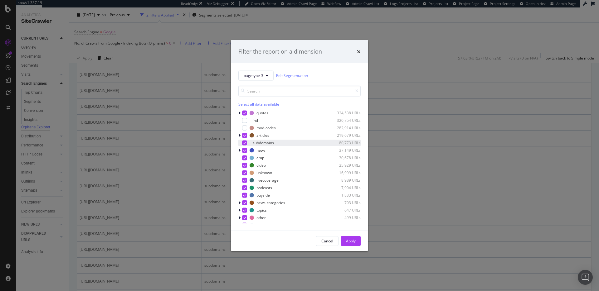
click at [246, 142] on div "modal" at bounding box center [244, 142] width 5 height 5
click at [356, 242] on button "Apply" at bounding box center [351, 241] width 20 height 10
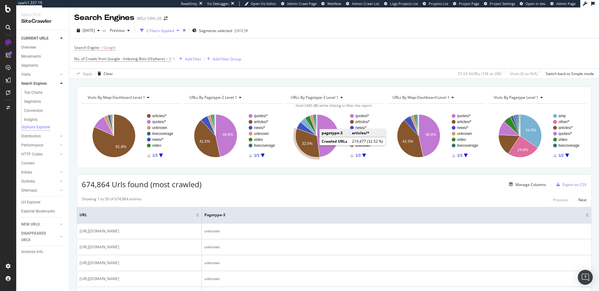
click at [311, 147] on icon "A chart." at bounding box center [307, 143] width 24 height 29
click at [324, 137] on icon "A chart." at bounding box center [328, 135] width 22 height 43
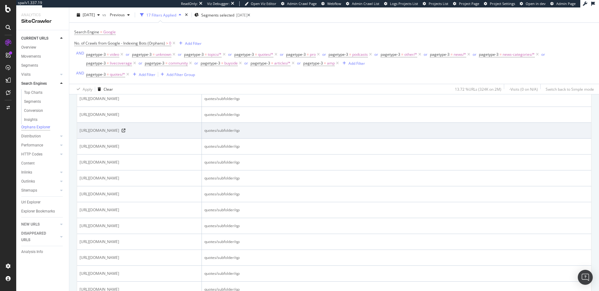
scroll to position [243, 0]
click at [125, 133] on icon at bounding box center [124, 131] width 4 height 4
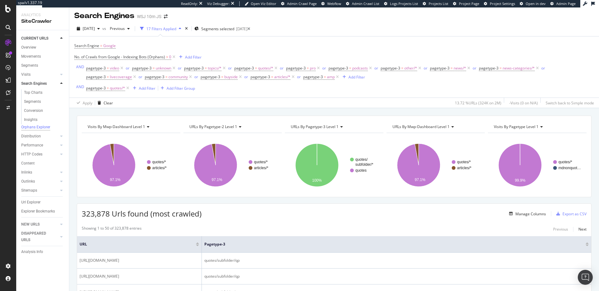
scroll to position [0, 0]
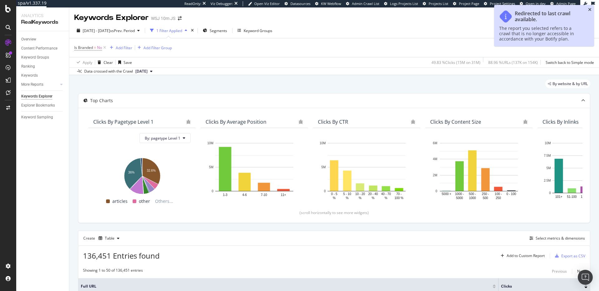
click at [589, 10] on icon "close toast" at bounding box center [589, 9] width 3 height 4
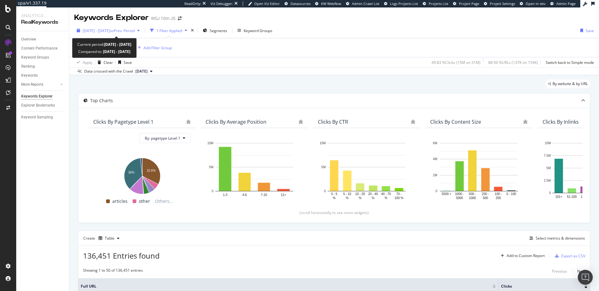
click at [134, 31] on span "vs Prev. Period" at bounding box center [122, 30] width 25 height 5
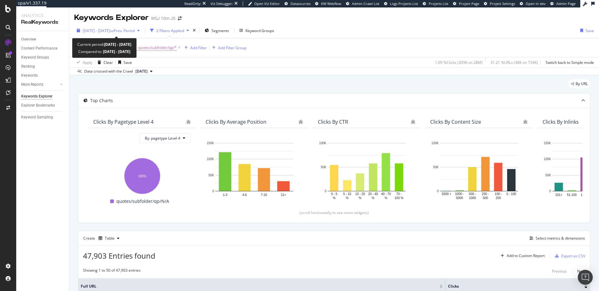
click at [128, 31] on span "vs Prev. Period" at bounding box center [122, 30] width 25 height 5
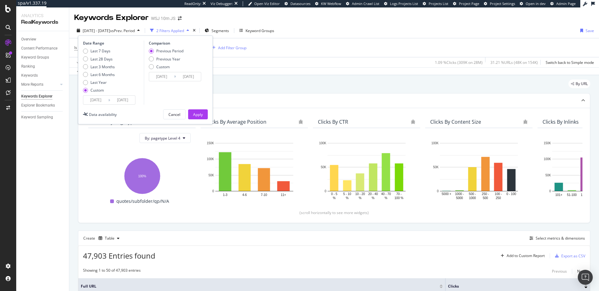
click at [294, 65] on div "Apply Clear Save 1.09 % Clicks ( 309K on 28M ) 31.21 % URLs ( 48K on 154K ) Swi…" at bounding box center [334, 62] width 530 height 10
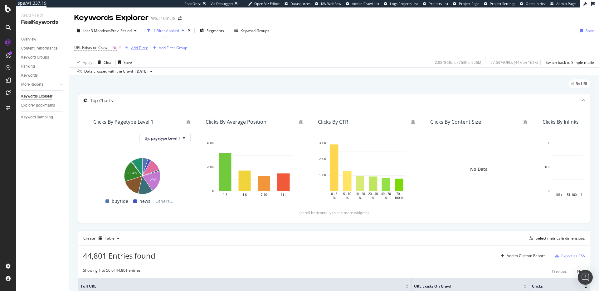
click at [139, 45] on div "Add Filter" at bounding box center [135, 47] width 25 height 7
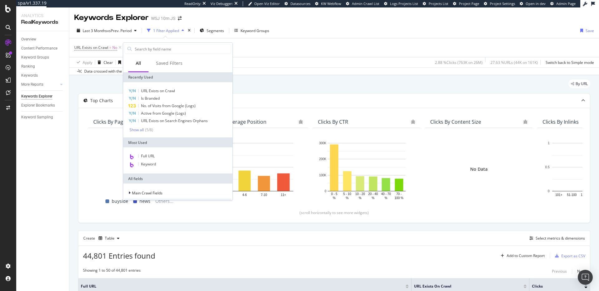
click at [274, 82] on div "By URL" at bounding box center [334, 87] width 512 height 14
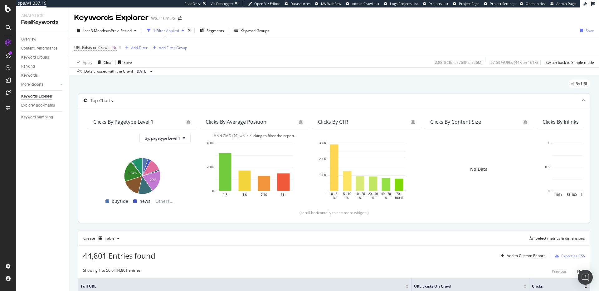
scroll to position [102, 0]
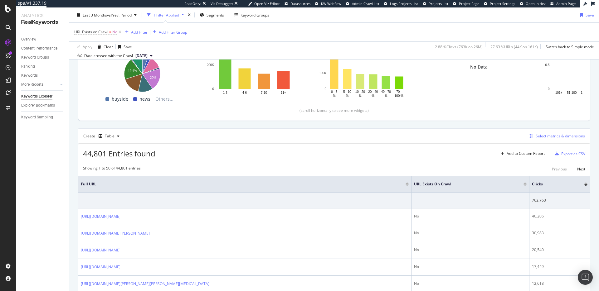
click at [550, 138] on div "Select metrics & dimensions" at bounding box center [559, 135] width 49 height 5
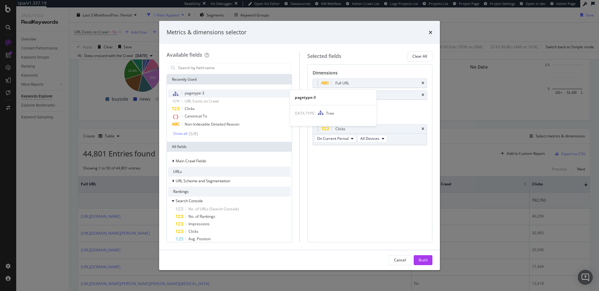
click at [228, 93] on div "pagetype-3" at bounding box center [229, 94] width 122 height 8
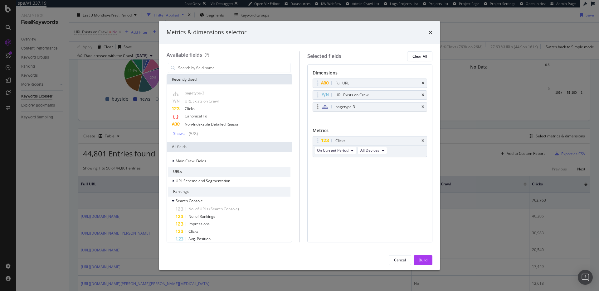
click at [422, 83] on icon "times" at bounding box center [422, 83] width 3 height 4
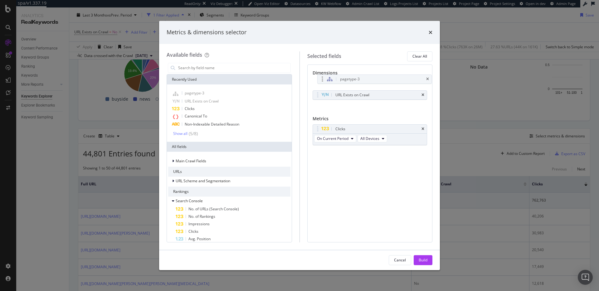
drag, startPoint x: 326, startPoint y: 96, endPoint x: 330, endPoint y: 80, distance: 16.6
click at [330, 80] on body "spa/v1.337.19 ReadOnly: Viz Debugger: Open Viz Editor Datasources KW Webflow Ad…" at bounding box center [299, 145] width 599 height 291
click at [424, 257] on div "Build" at bounding box center [423, 260] width 9 height 9
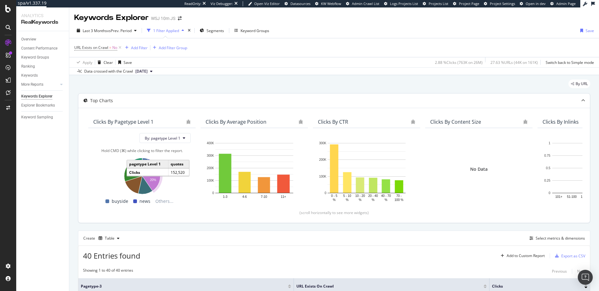
click at [151, 182] on icon "A chart." at bounding box center [151, 181] width 18 height 20
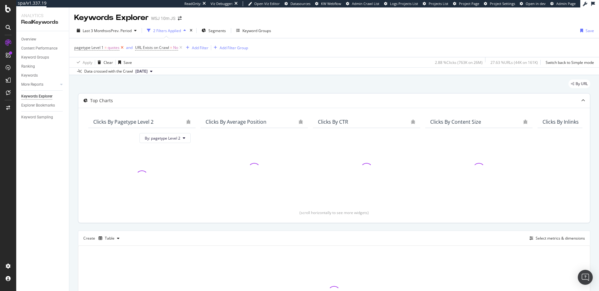
click at [124, 48] on icon at bounding box center [121, 48] width 5 height 6
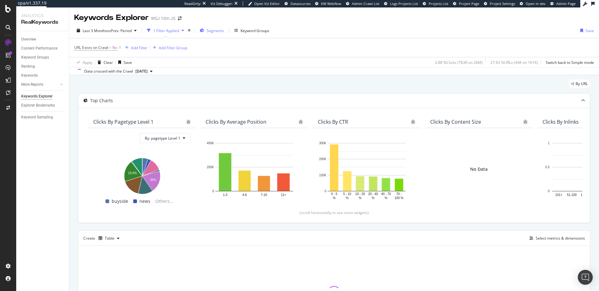
click at [217, 28] on span "Segments" at bounding box center [214, 30] width 17 height 5
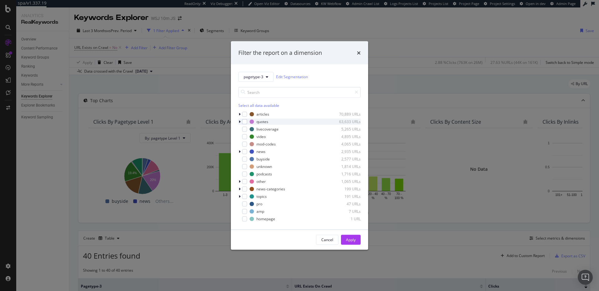
click at [241, 122] on div "modal" at bounding box center [240, 122] width 4 height 6
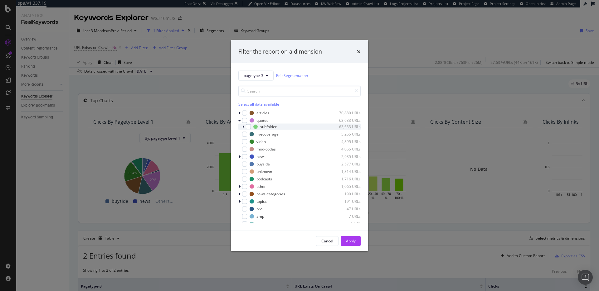
click at [244, 127] on icon "modal" at bounding box center [243, 127] width 2 height 4
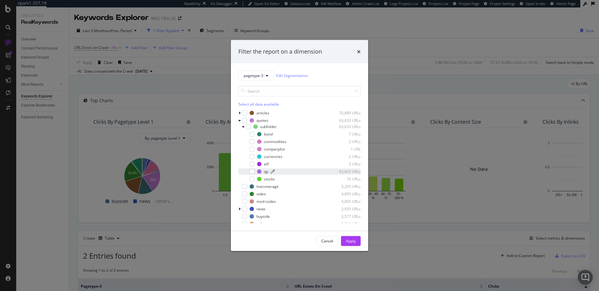
click at [267, 171] on div "qp" at bounding box center [266, 171] width 4 height 5
click at [350, 241] on div "Apply" at bounding box center [351, 241] width 10 height 5
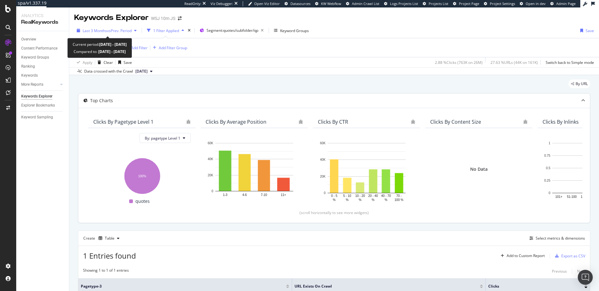
click at [104, 29] on span "Last 3 Months" at bounding box center [95, 30] width 24 height 5
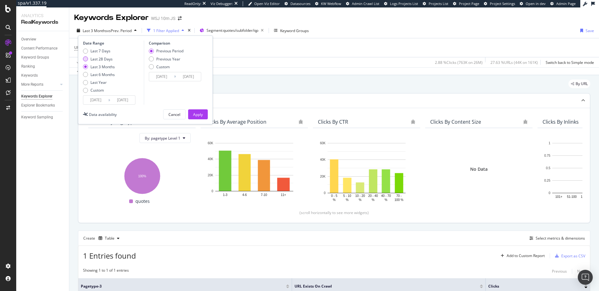
click at [108, 60] on div "Last 28 Days" at bounding box center [101, 58] width 22 height 5
type input "2025/08/10"
type input "2025/07/13"
type input "2025/08/09"
click at [200, 114] on div "Apply" at bounding box center [198, 114] width 10 height 5
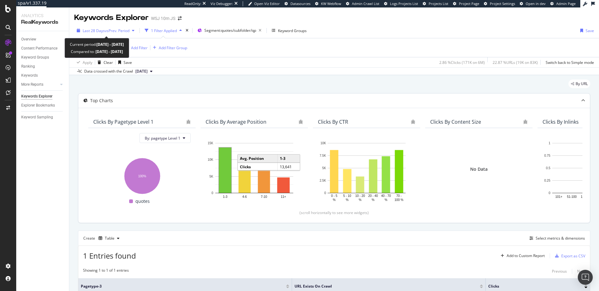
click at [110, 30] on span "vs Prev. Period" at bounding box center [117, 30] width 25 height 5
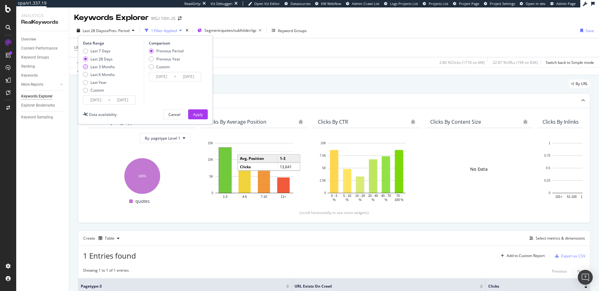
click at [106, 66] on div "Last 3 Months" at bounding box center [102, 66] width 24 height 5
type input "2025/06/07"
type input "2025/03/07"
type input "2025/06/06"
click at [202, 115] on div "Apply" at bounding box center [198, 114] width 10 height 5
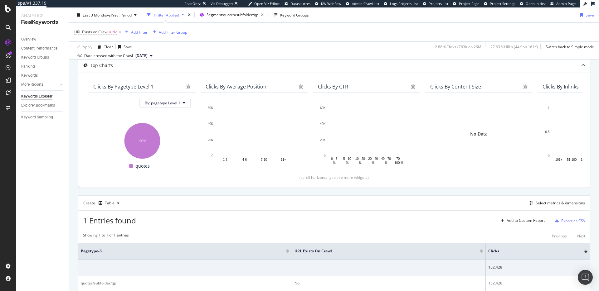
scroll to position [71, 0]
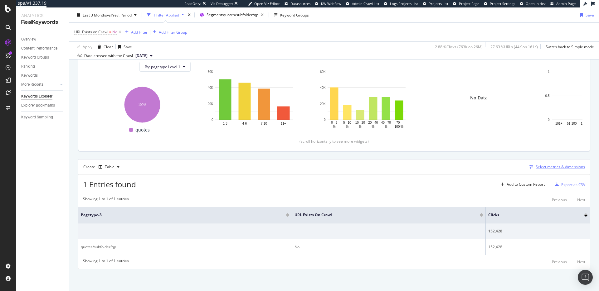
click at [541, 168] on div "Select metrics & dimensions" at bounding box center [559, 166] width 49 height 5
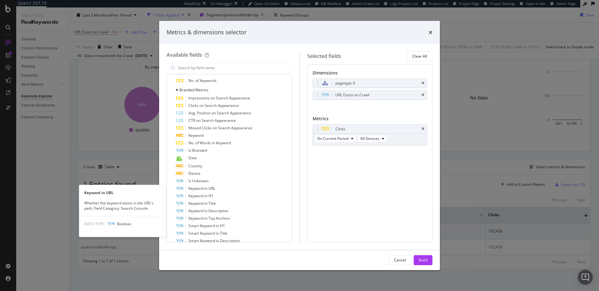
scroll to position [9, 0]
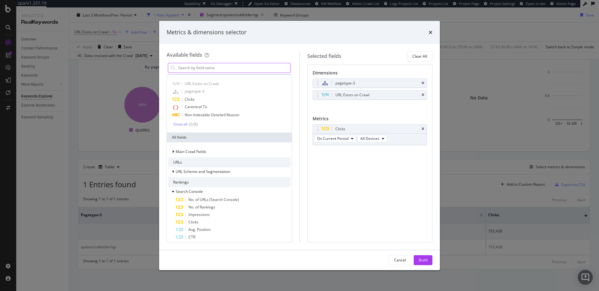
click at [254, 69] on input "modal" at bounding box center [233, 67] width 113 height 9
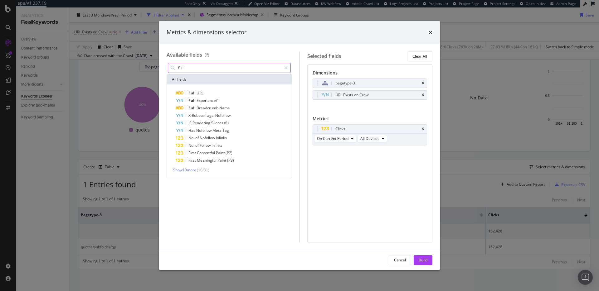
scroll to position [0, 0]
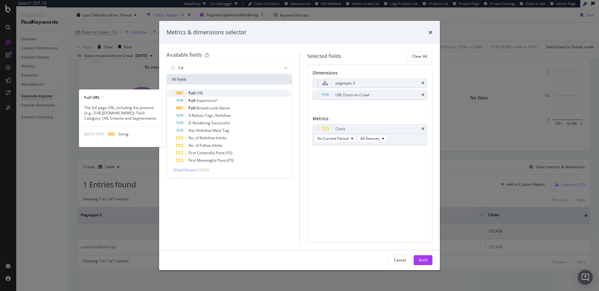
type input "full"
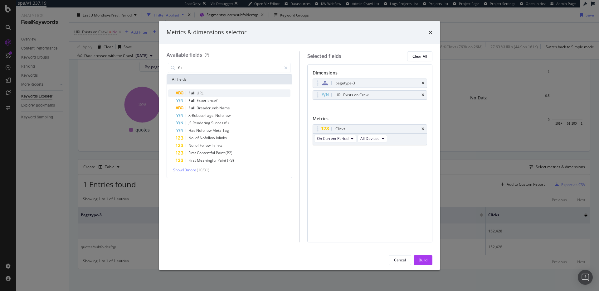
click at [255, 90] on div "Full URL" at bounding box center [233, 93] width 115 height 7
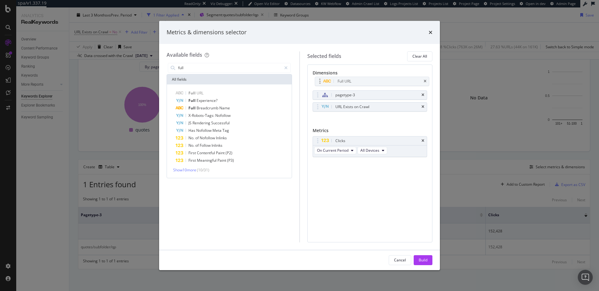
drag, startPoint x: 376, startPoint y: 106, endPoint x: 378, endPoint y: 81, distance: 25.7
click at [378, 81] on body "spa/v1.337.19 ReadOnly: Viz Debugger: Open Viz Editor Datasources KW Webflow Ad…" at bounding box center [299, 145] width 599 height 291
click at [427, 258] on div "Build" at bounding box center [423, 260] width 9 height 5
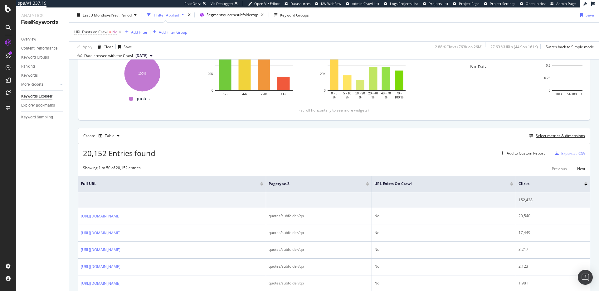
scroll to position [170, 0]
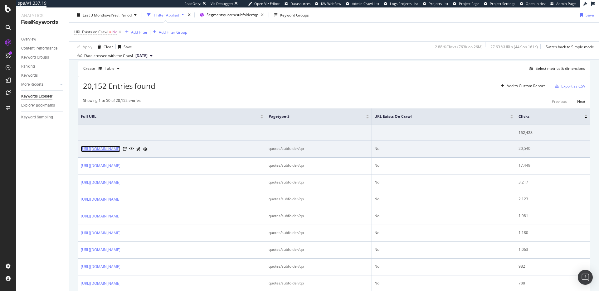
click at [120, 149] on link "https://www.wsj.com/market-data/quotes/index/TH/XBKK/SET/historical-prices" at bounding box center [101, 149] width 40 height 6
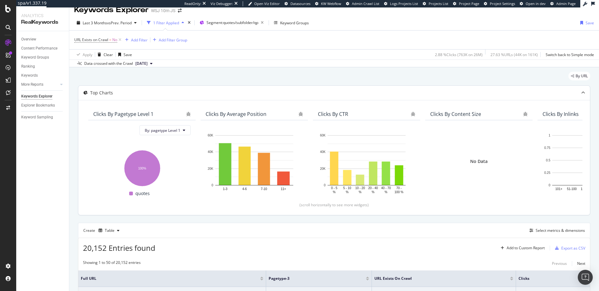
scroll to position [0, 0]
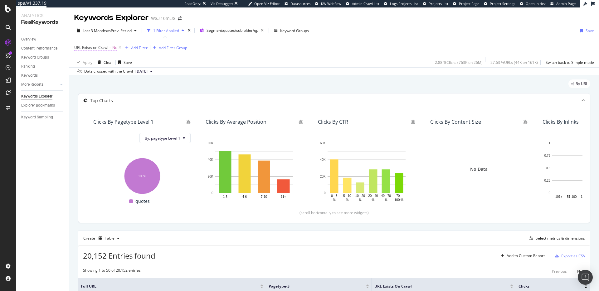
click at [100, 48] on span "URL Exists on Crawl" at bounding box center [91, 47] width 34 height 5
click at [84, 62] on span "No" at bounding box center [82, 62] width 5 height 5
click at [85, 73] on span "Yes" at bounding box center [86, 75] width 6 height 5
click at [143, 75] on div "Apply" at bounding box center [143, 75] width 10 height 5
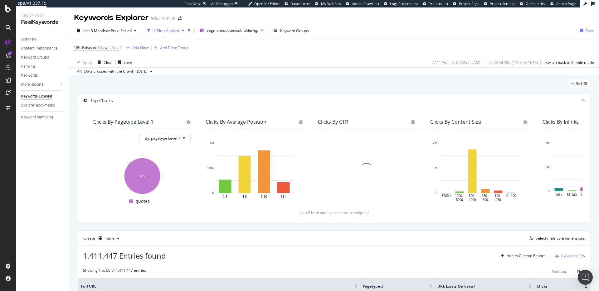
click at [116, 47] on span "Yes" at bounding box center [115, 47] width 6 height 9
click at [90, 61] on icon at bounding box center [88, 63] width 4 height 4
click at [91, 82] on div "No" at bounding box center [114, 83] width 67 height 8
click at [140, 76] on div "Apply" at bounding box center [143, 75] width 10 height 5
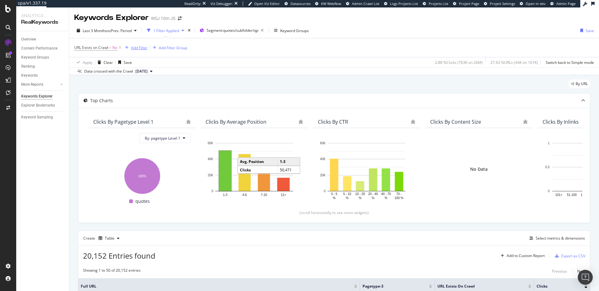
click at [131, 47] on div "Add Filter" at bounding box center [139, 47] width 17 height 5
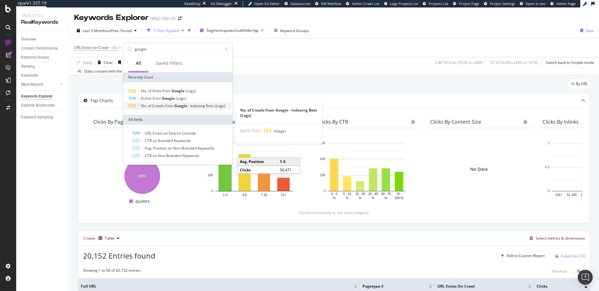
type input "google"
click at [205, 104] on span "Indexing" at bounding box center [198, 105] width 16 height 5
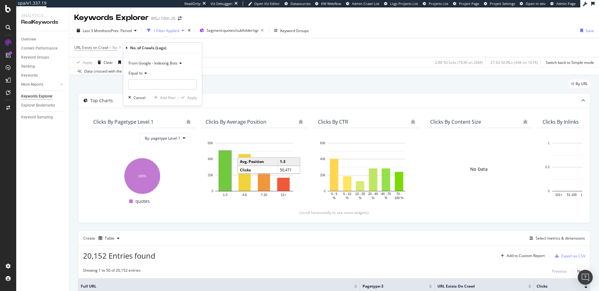
click at [126, 48] on icon at bounding box center [127, 48] width 2 height 4
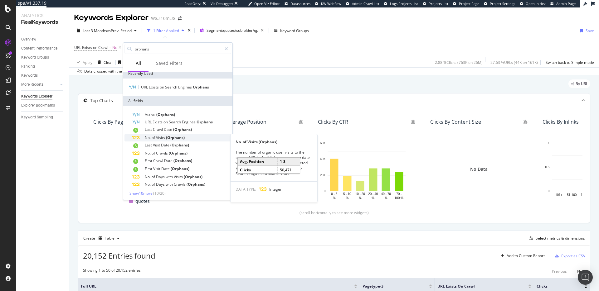
scroll to position [5, 0]
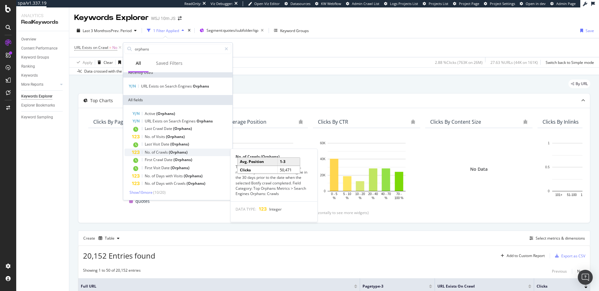
type input "orphans"
click at [185, 152] on span "(Orphans)" at bounding box center [178, 152] width 19 height 5
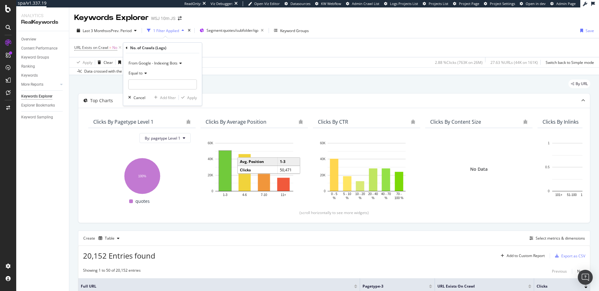
click at [144, 70] on div "Equal to" at bounding box center [162, 73] width 69 height 10
click at [143, 72] on icon at bounding box center [145, 73] width 4 height 4
click at [135, 75] on span "Equal to" at bounding box center [135, 72] width 14 height 5
click at [135, 121] on span "Greater than" at bounding box center [142, 118] width 22 height 5
click at [172, 84] on input "number" at bounding box center [162, 85] width 69 height 10
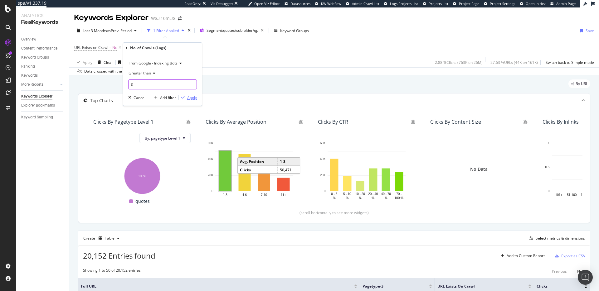
type input "0"
click at [195, 97] on div "Apply" at bounding box center [192, 97] width 10 height 5
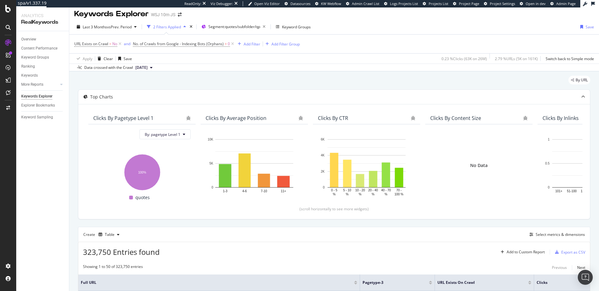
scroll to position [8, 0]
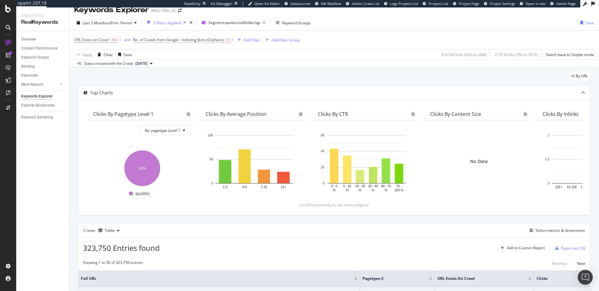
click at [212, 39] on span "No. of Crawls from Google - Indexing Bots (Orphans)" at bounding box center [178, 39] width 91 height 5
click at [271, 65] on div "Data crossed with the Crawl 2025 Sep. 6th" at bounding box center [334, 63] width 530 height 7
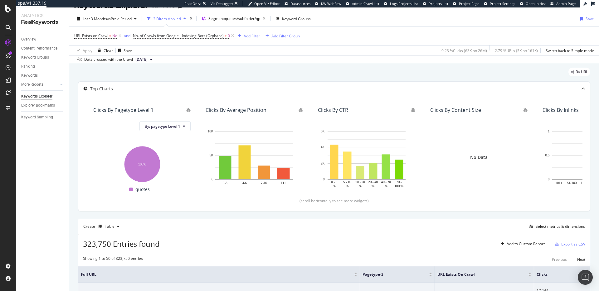
scroll to position [0, 0]
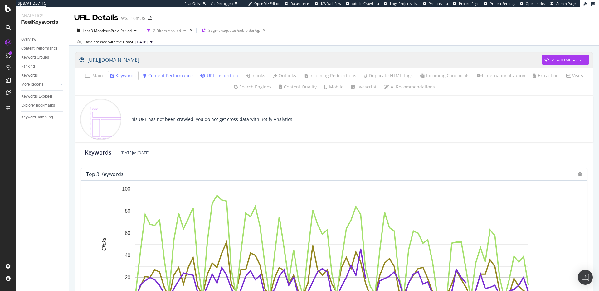
click at [198, 58] on link "[URL][DOMAIN_NAME]" at bounding box center [310, 60] width 463 height 16
click at [261, 59] on link "[URL][DOMAIN_NAME]" at bounding box center [310, 60] width 463 height 16
click at [200, 59] on link "[URL][DOMAIN_NAME]" at bounding box center [310, 60] width 463 height 16
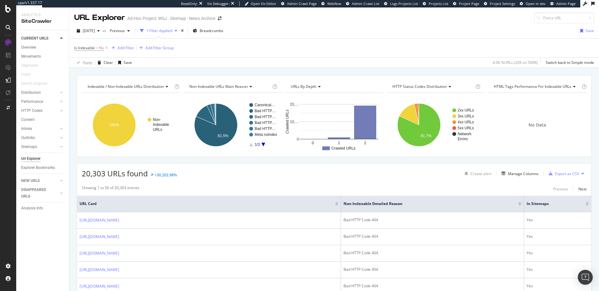
click at [522, 87] on span "HTML Tags Performance for Indexable URLs" at bounding box center [532, 86] width 77 height 5
type input "pagetype"
click at [409, 48] on div "Is Indexable = No Add Filter Add Filter Group" at bounding box center [334, 48] width 520 height 19
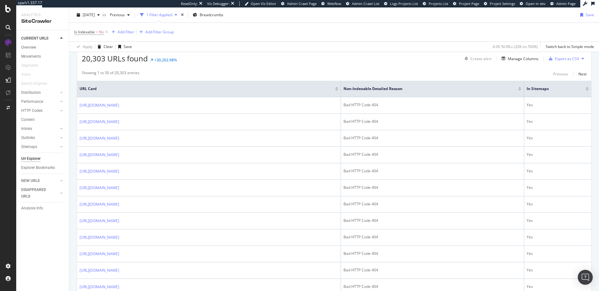
scroll to position [119, 0]
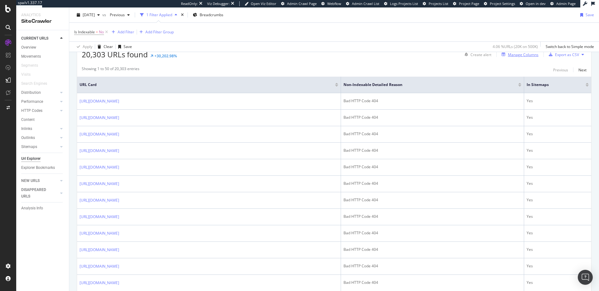
click at [510, 53] on div "Manage Columns" at bounding box center [523, 54] width 31 height 5
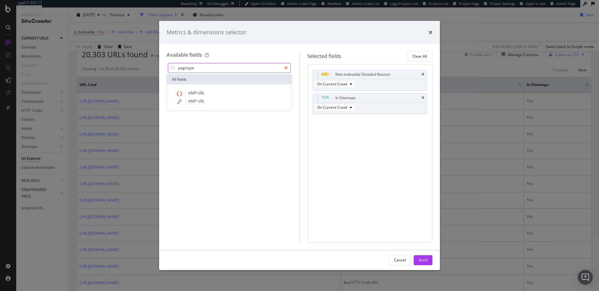
type input "pagetype"
click at [286, 67] on icon "modal" at bounding box center [285, 68] width 3 height 4
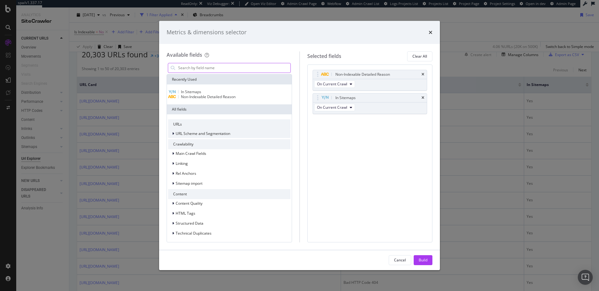
click at [218, 136] on span "URL Scheme and Segmentation" at bounding box center [203, 133] width 55 height 5
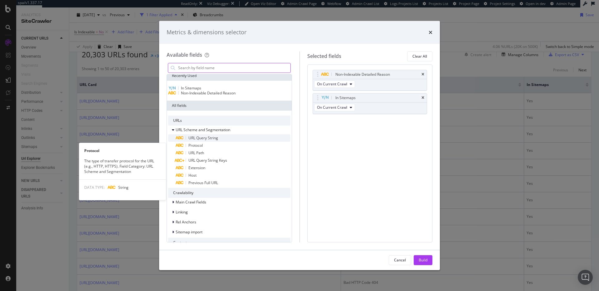
scroll to position [8, 0]
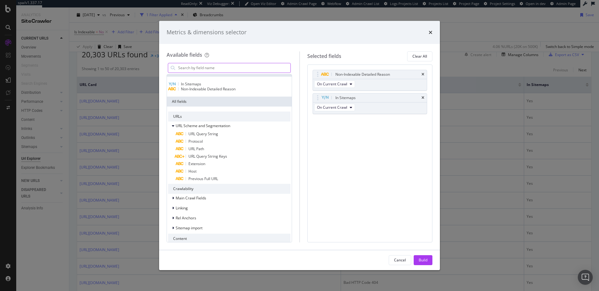
click at [339, 156] on div "Non-Indexable Detailed Reason On Current Crawl In Sitemaps On Current Crawl You…" at bounding box center [369, 154] width 125 height 178
click at [432, 31] on icon "times" at bounding box center [431, 32] width 4 height 5
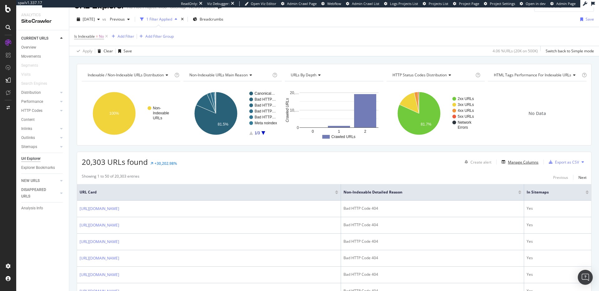
scroll to position [0, 0]
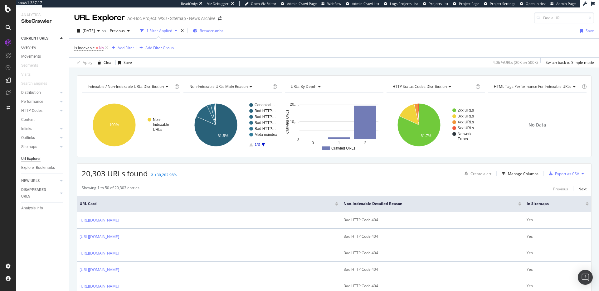
click at [223, 32] on span "Breadcrumbs" at bounding box center [212, 30] width 24 height 5
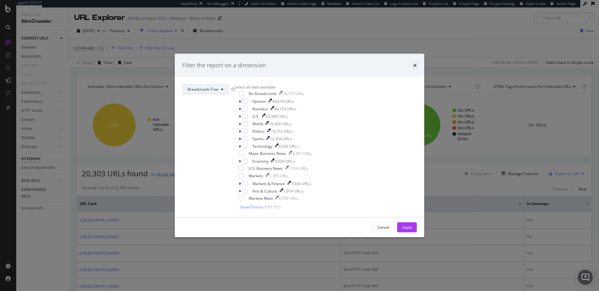
click at [218, 87] on span "Breadcrumb Tree" at bounding box center [202, 89] width 31 height 5
click at [413, 63] on icon "times" at bounding box center [415, 65] width 4 height 5
